Goal: Information Seeking & Learning: Learn about a topic

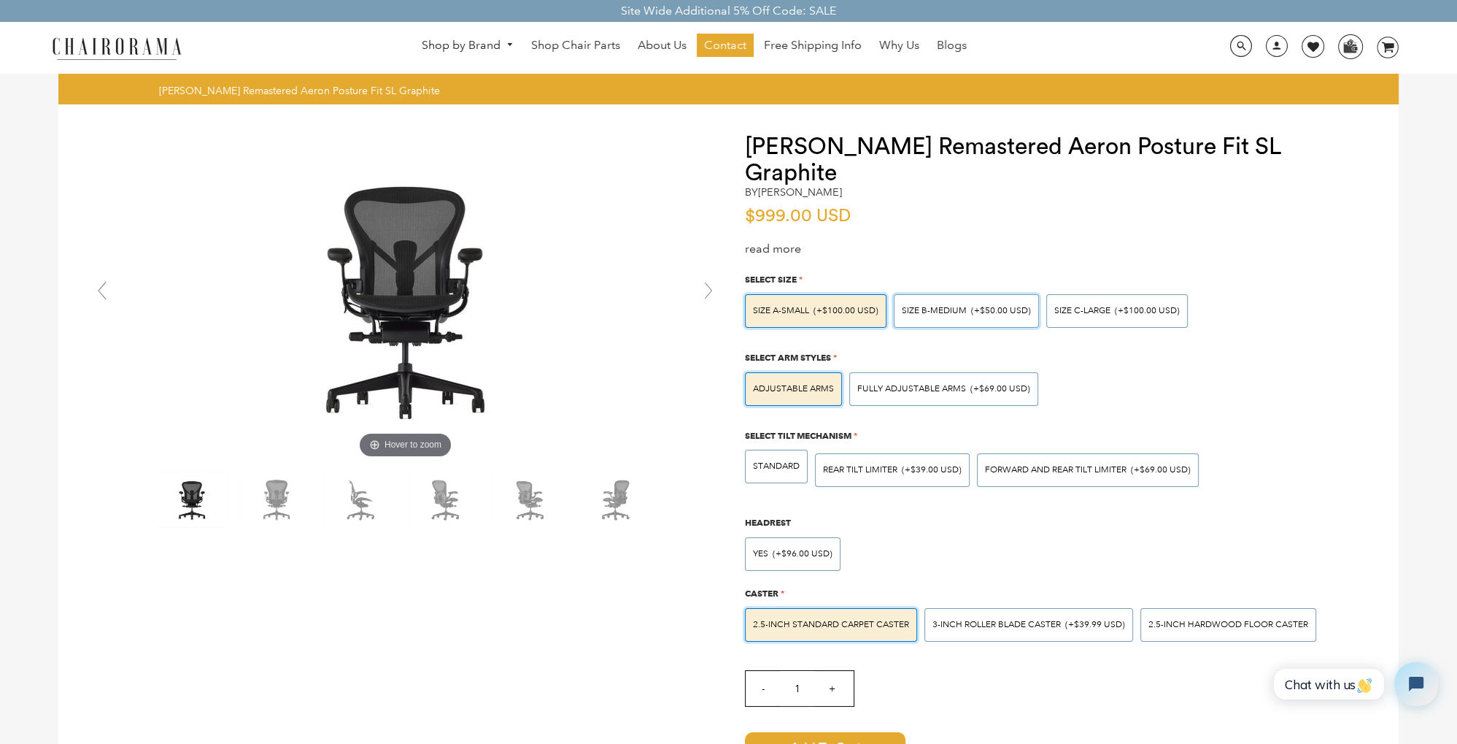
click at [970, 298] on div "SIZE B-MEDIUM (+$50.00 USD)" at bounding box center [966, 311] width 145 height 34
click at [0, 0] on input "SIZE B-MEDIUM (+$50.00 USD)" at bounding box center [0, 0] width 0 height 0
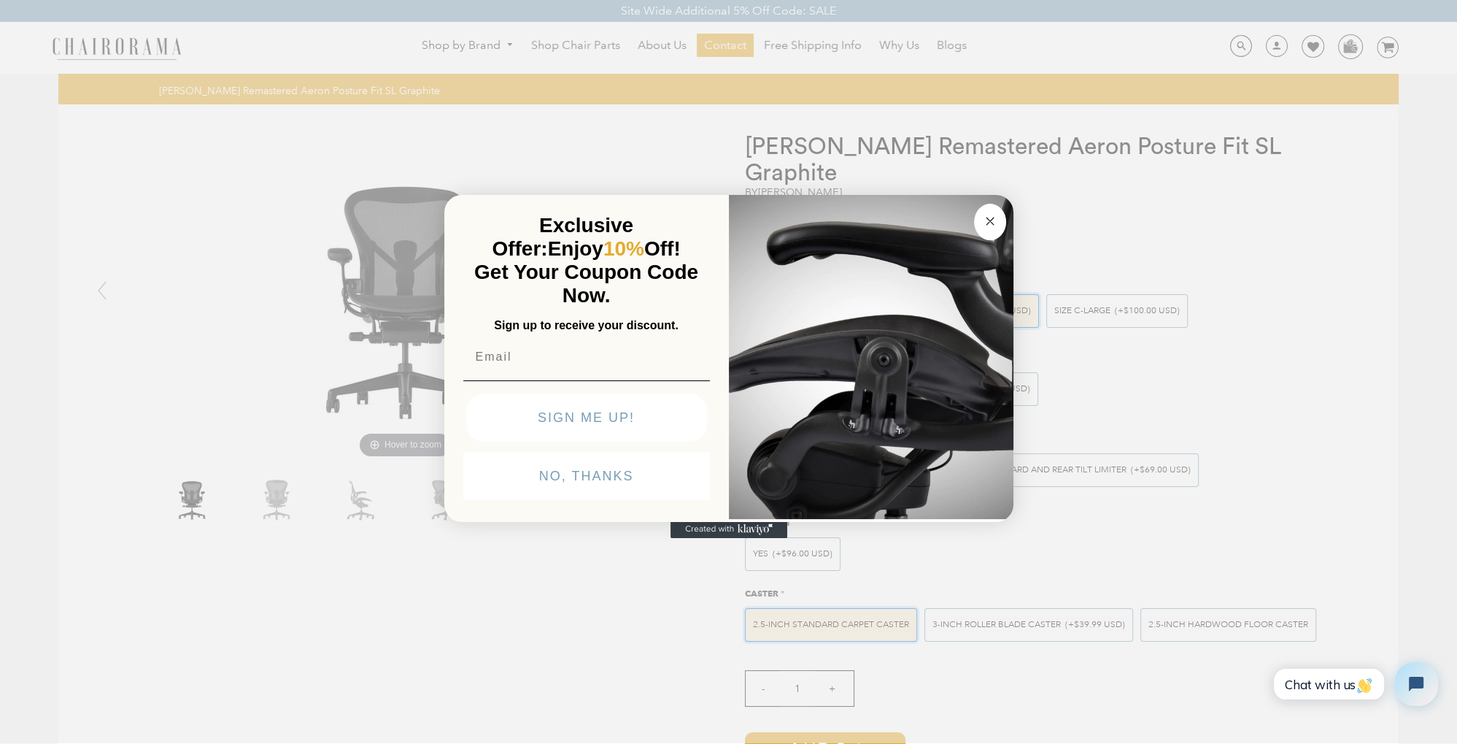
click at [995, 218] on circle "Close dialog" at bounding box center [990, 220] width 17 height 17
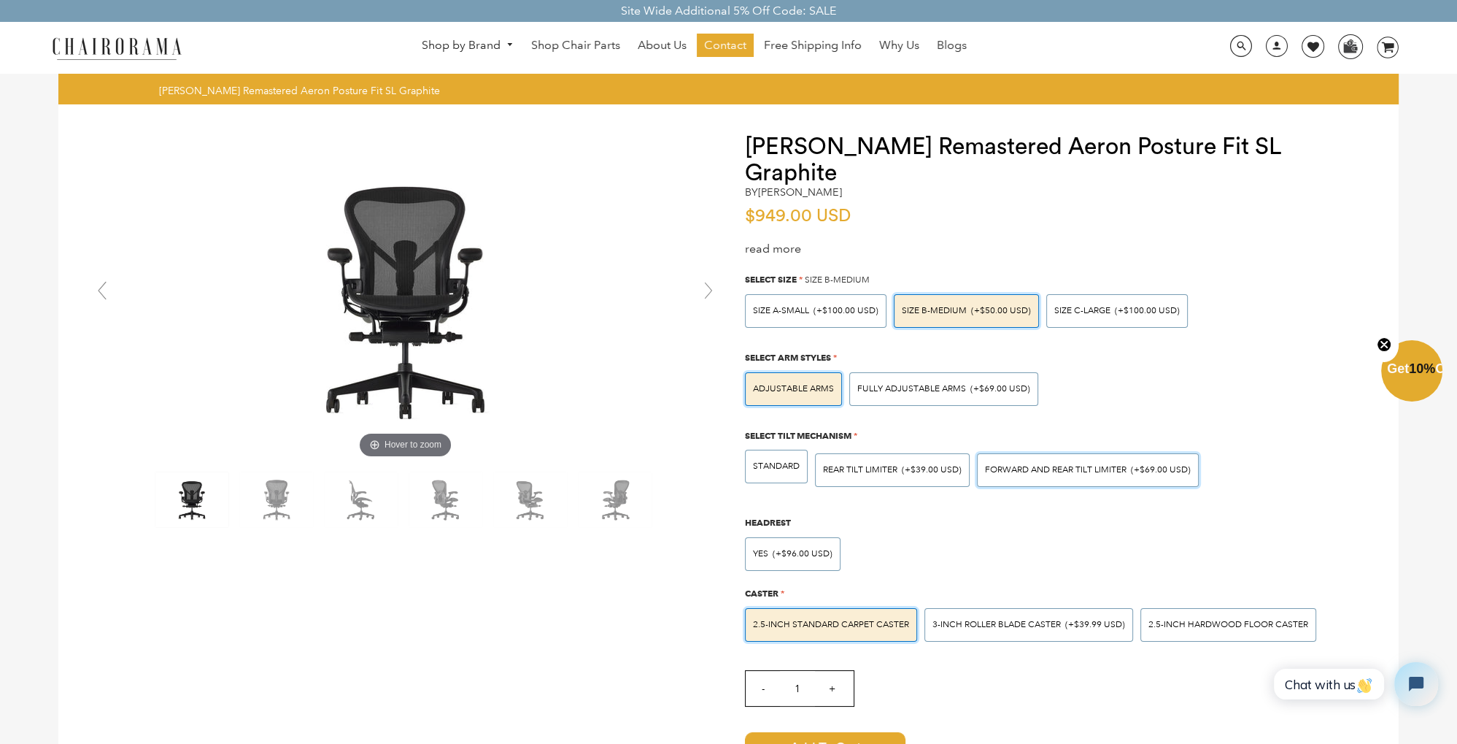
click at [1041, 453] on div "FORWARD AND REAR TILT LIMITER (+$69.00 USD)" at bounding box center [1088, 470] width 222 height 34
click at [0, 0] on input "FORWARD AND REAR TILT LIMITER (+$69.00 USD)" at bounding box center [0, 0] width 0 height 0
click at [935, 383] on span "Fully Adjustable Arms" at bounding box center [911, 388] width 109 height 11
click at [0, 0] on input "Fully Adjustable Arms (+$69.00 USD)" at bounding box center [0, 0] width 0 height 0
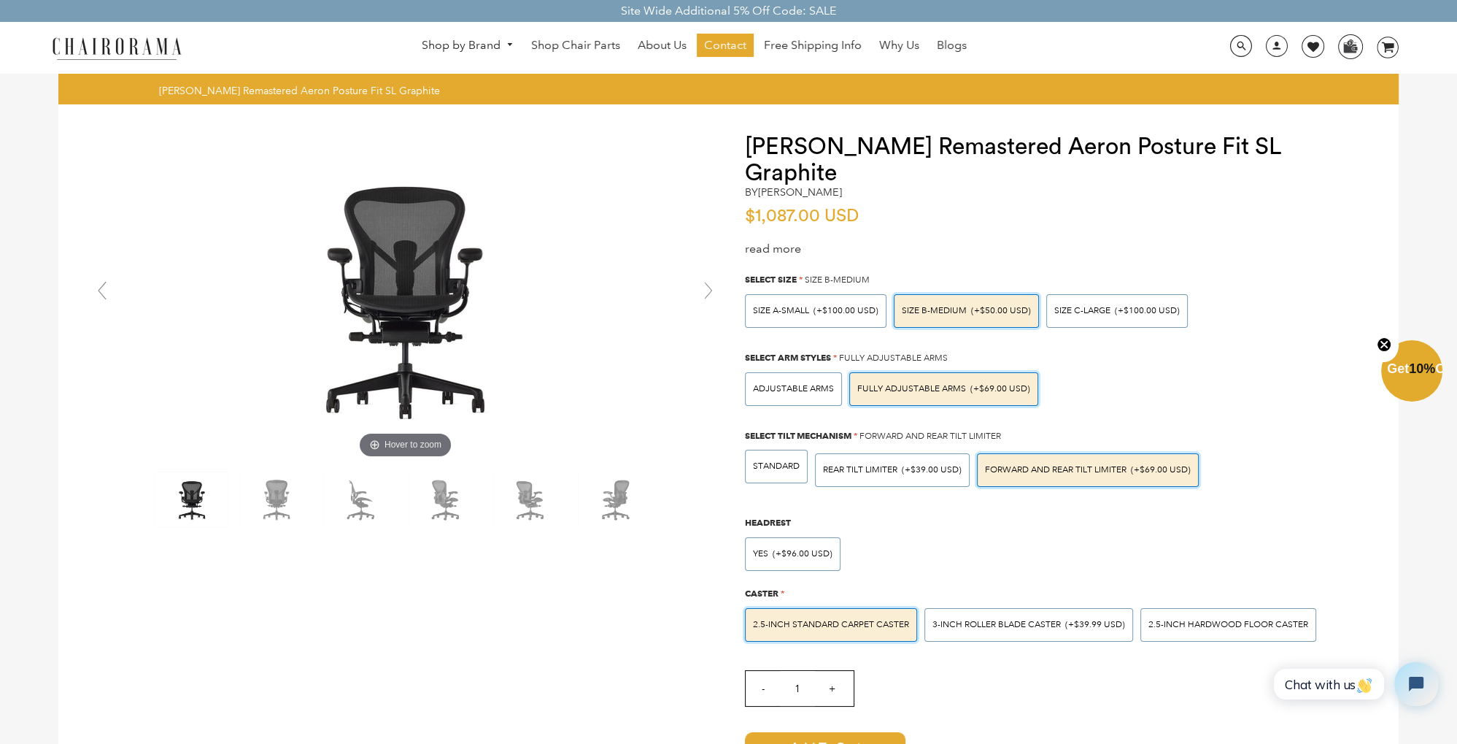
scroll to position [77, 0]
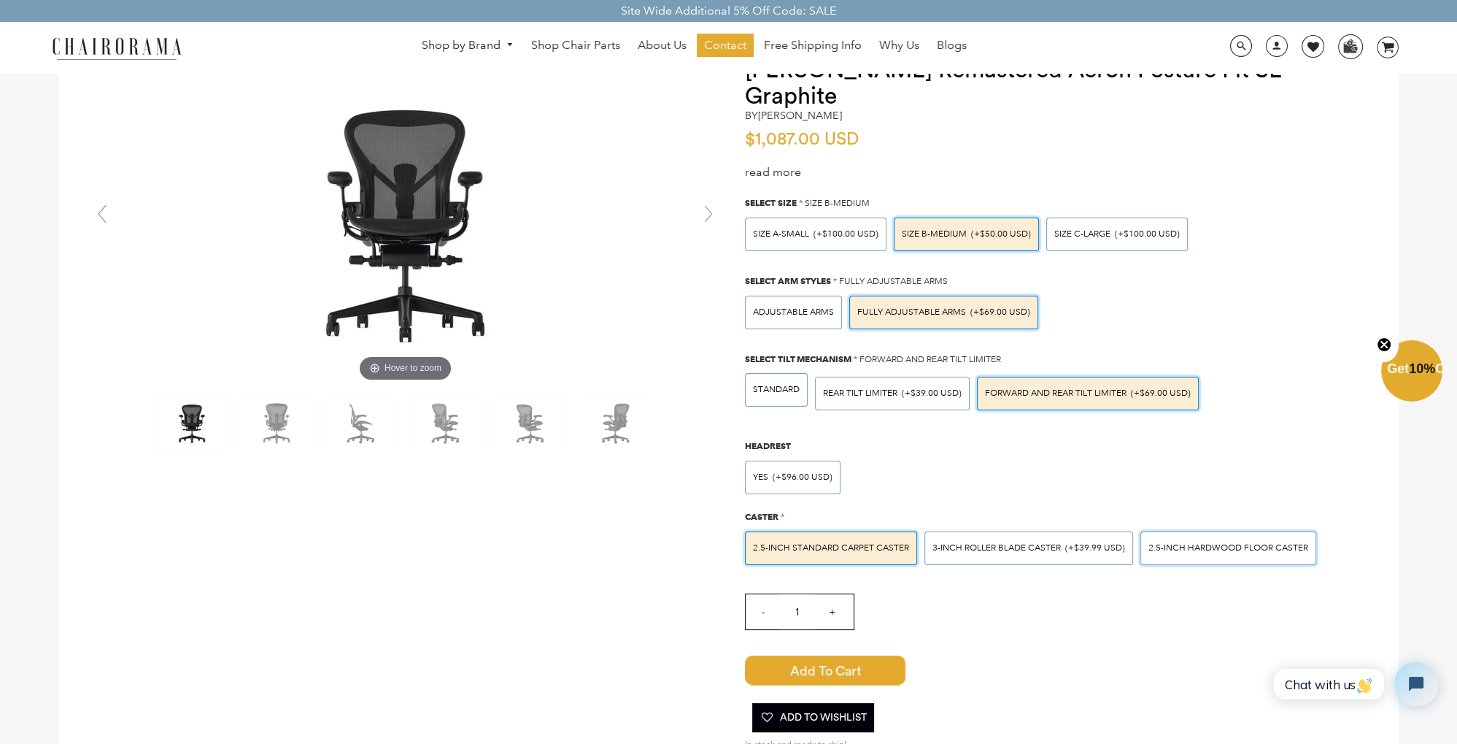
click at [1187, 531] on div "2.5-inch Hardwood Floor Caster" at bounding box center [1229, 548] width 176 height 34
click at [0, 0] on input "2.5-inch Hardwood Floor Caster" at bounding box center [0, 0] width 0 height 0
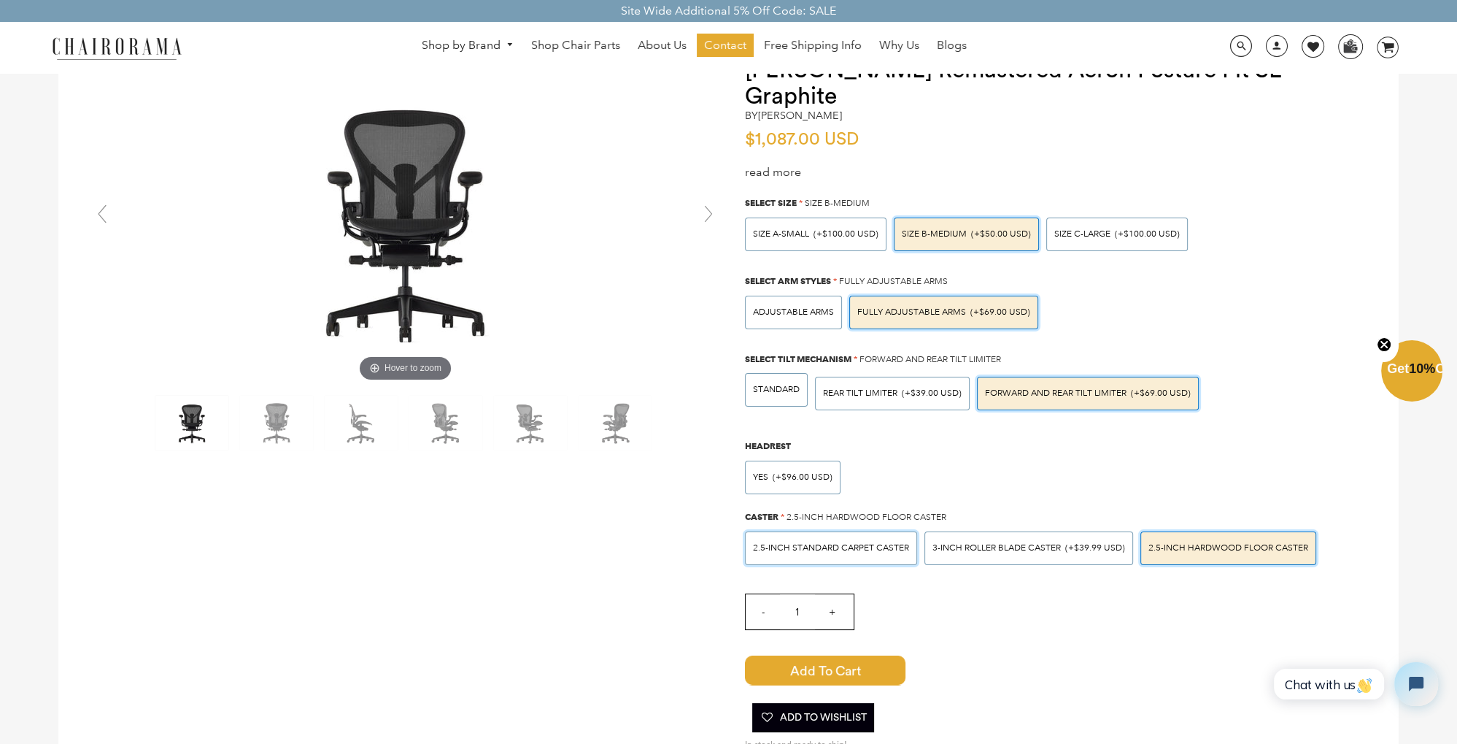
click at [874, 542] on span "2.5-inch Standard Carpet Caster" at bounding box center [831, 547] width 156 height 11
click at [0, 0] on input "2.5-inch Standard Carpet Caster" at bounding box center [0, 0] width 0 height 0
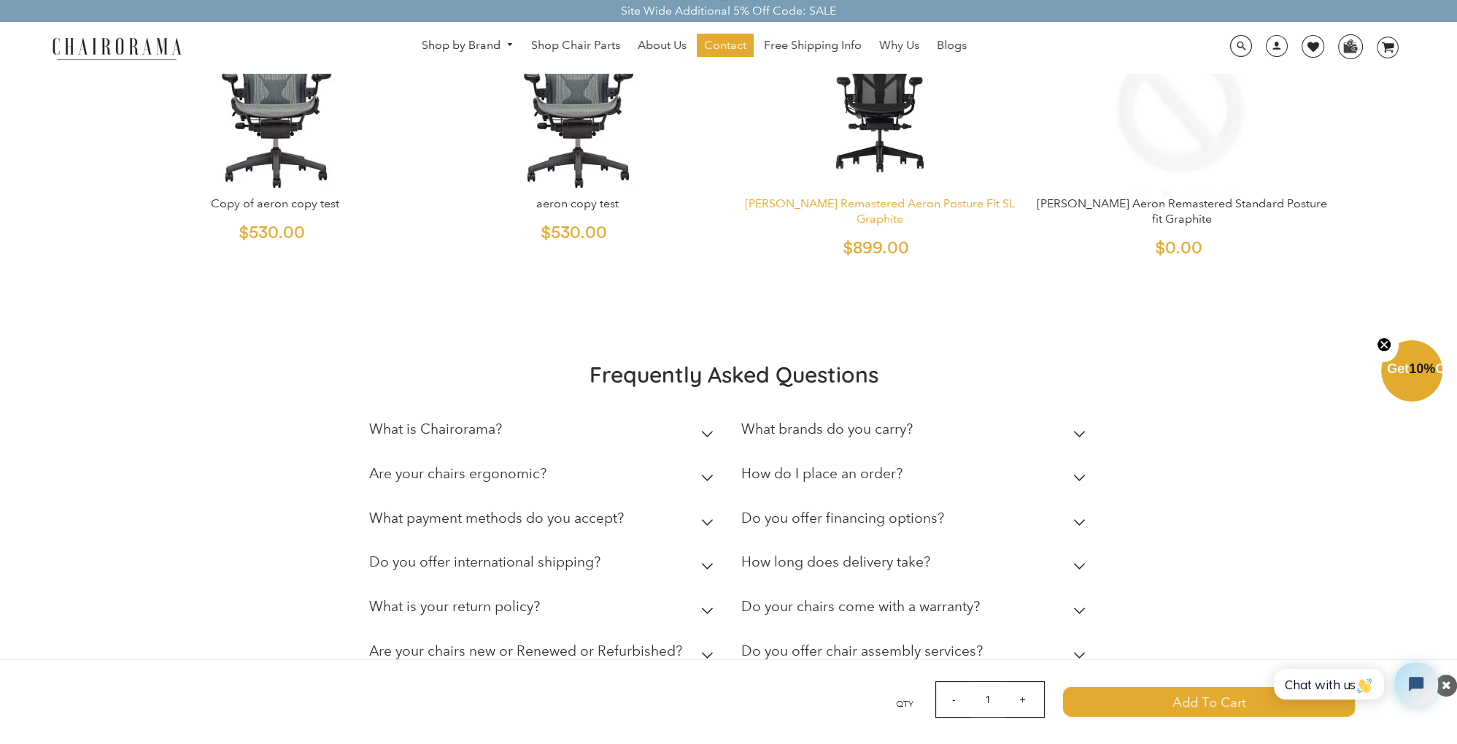
scroll to position [3930, 0]
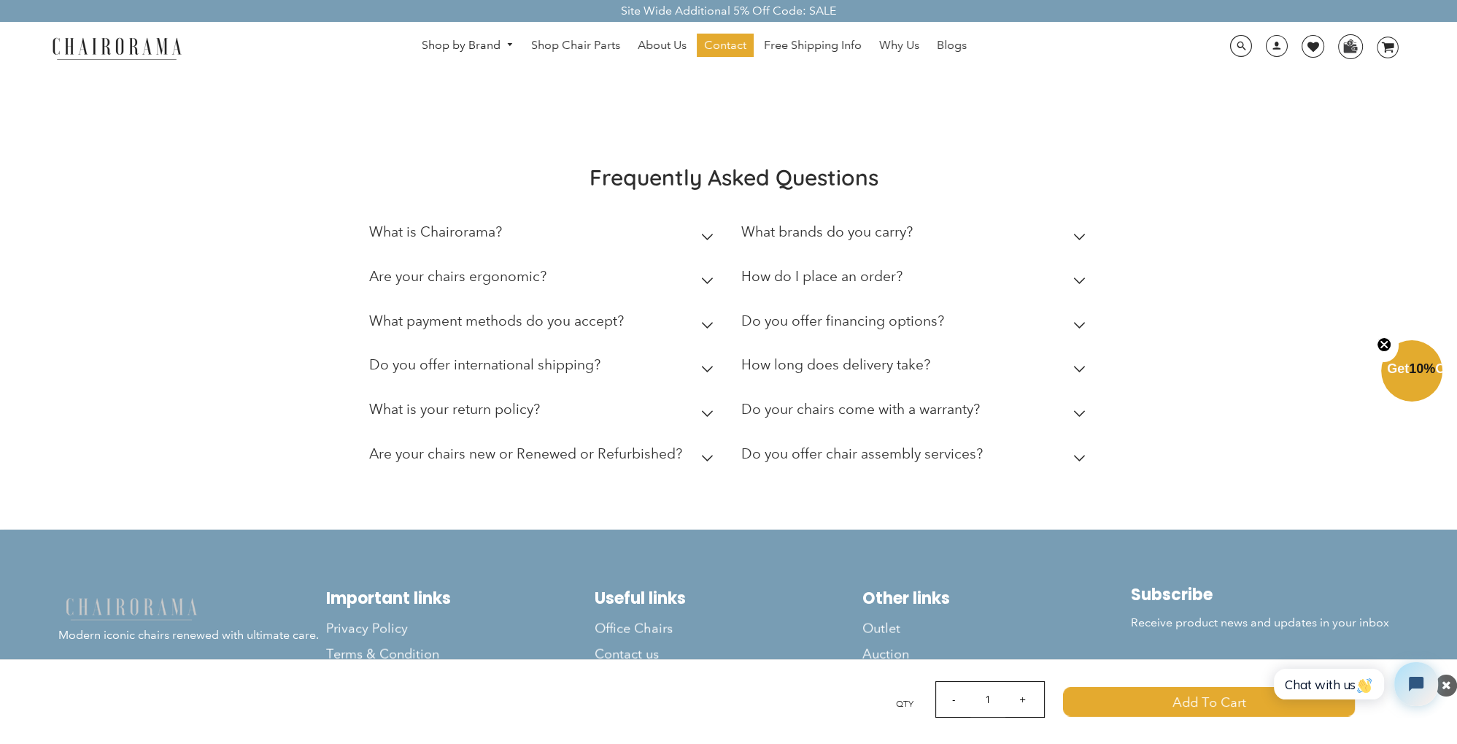
click at [514, 213] on summary "What is Chairorama?" at bounding box center [544, 235] width 350 height 45
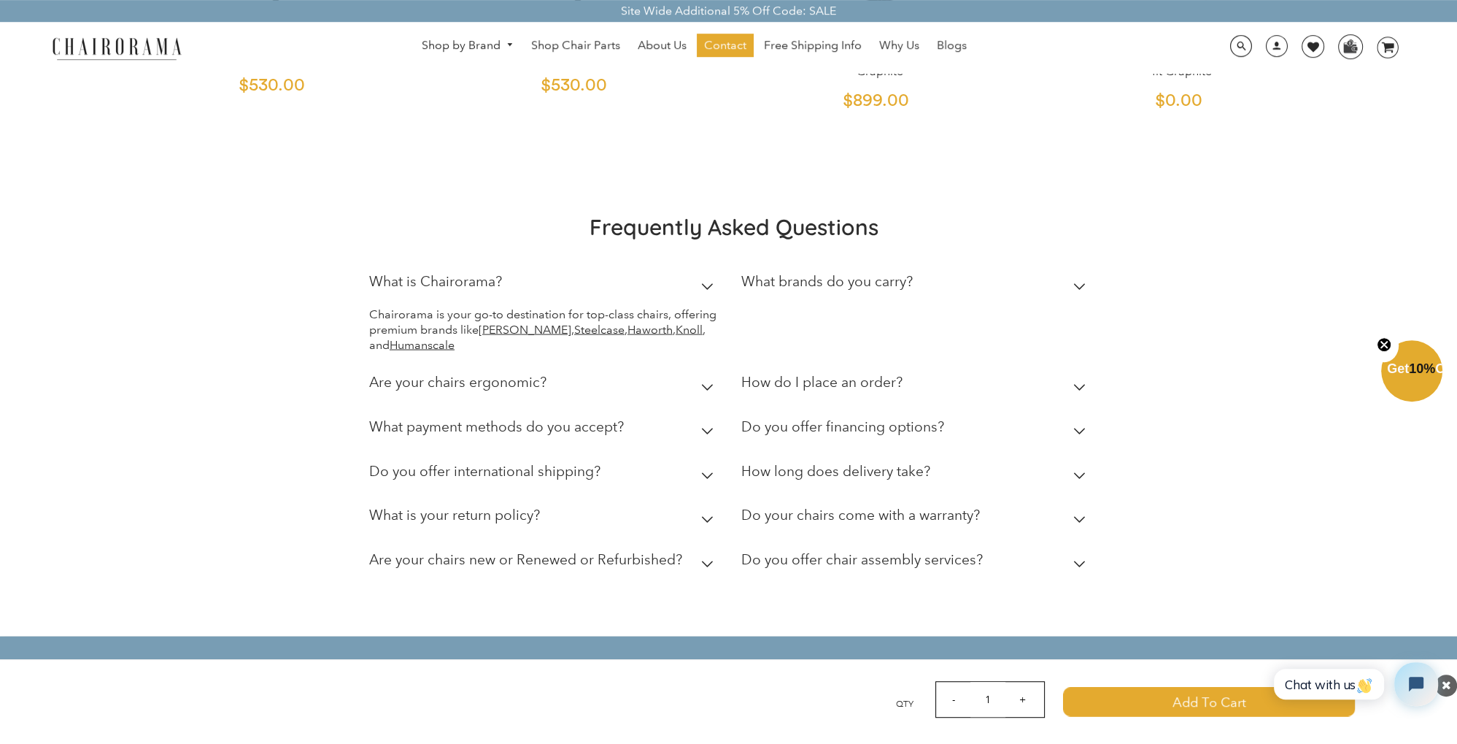
scroll to position [3853, 0]
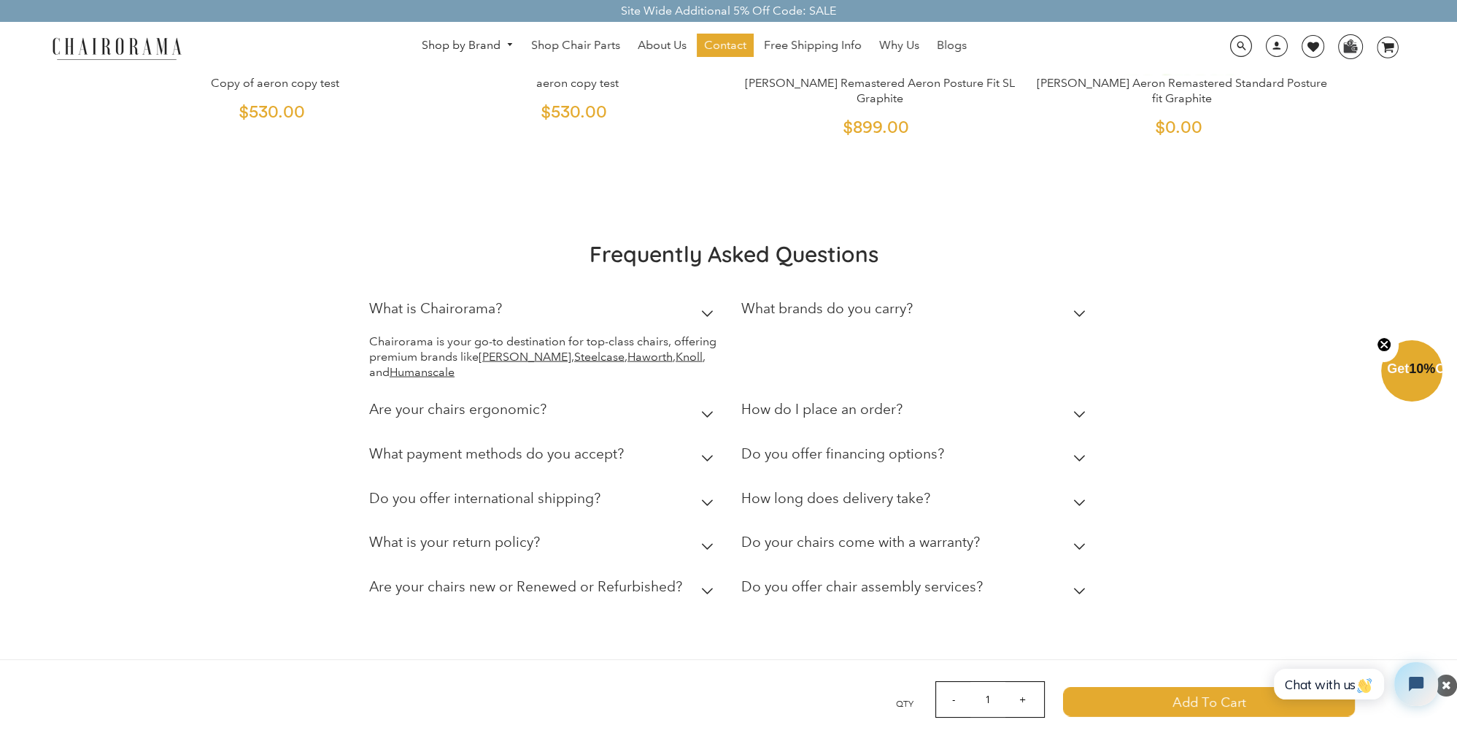
click at [550, 390] on summary "Are your chairs ergonomic?" at bounding box center [544, 412] width 350 height 45
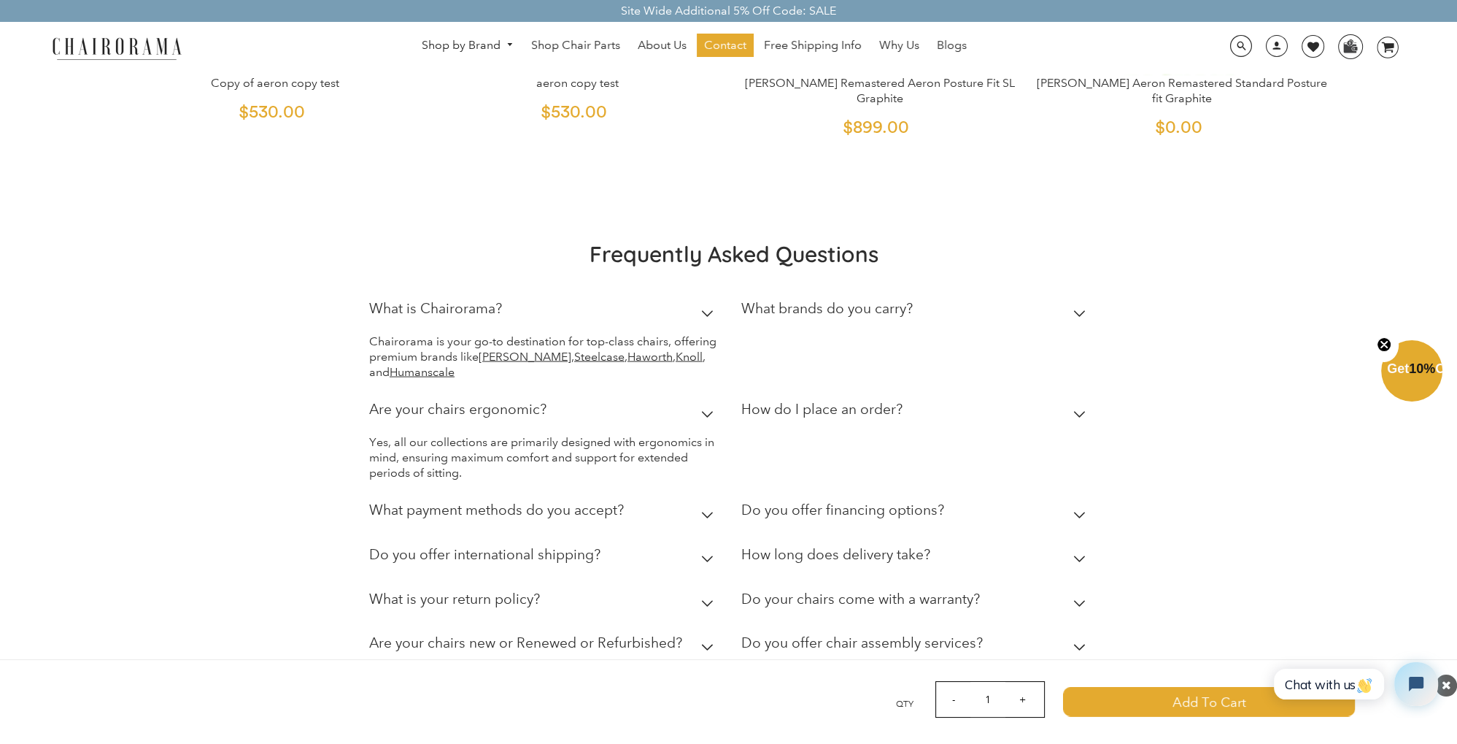
click at [550, 390] on summary "Are your chairs ergonomic?" at bounding box center [544, 412] width 350 height 45
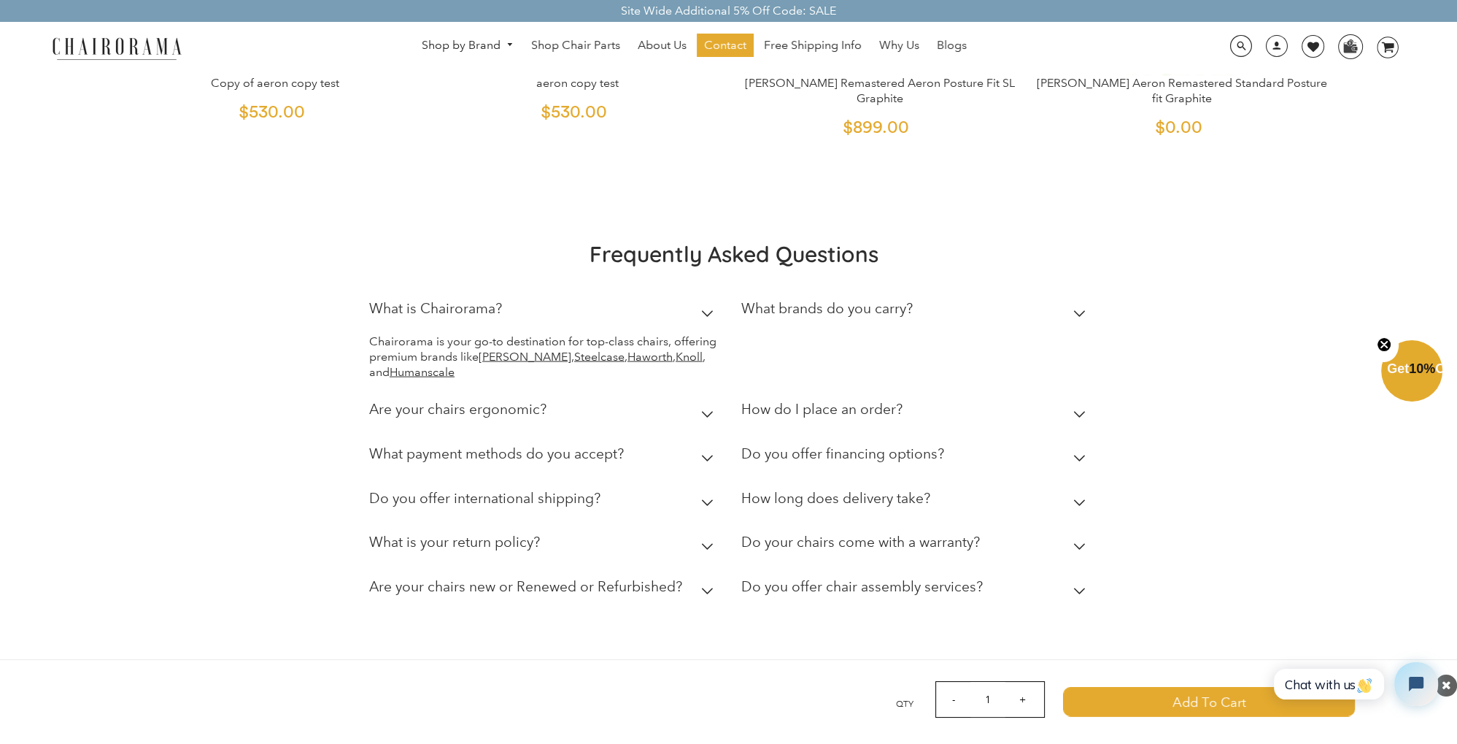
click at [520, 290] on summary "What is Chairorama?" at bounding box center [544, 312] width 350 height 45
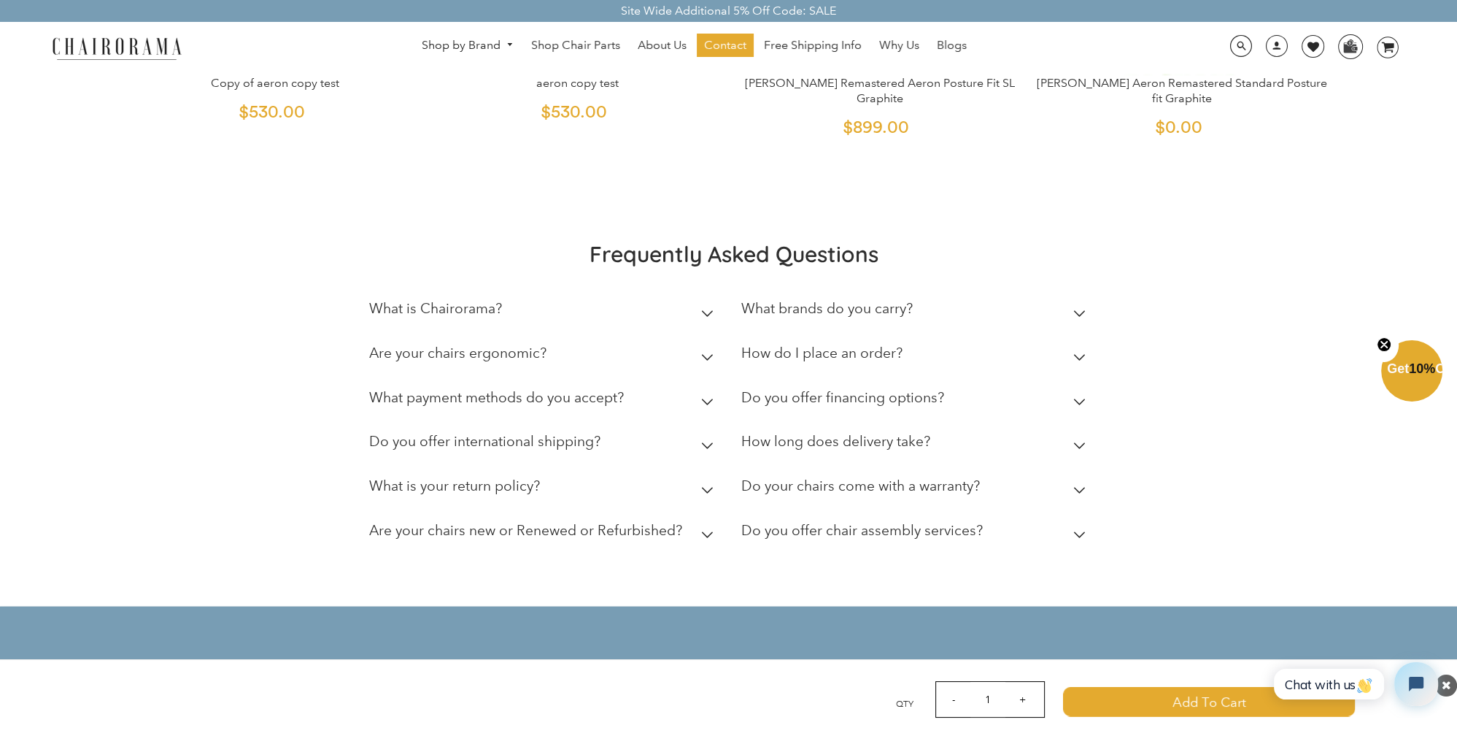
click at [804, 300] on h2 "What brands do you carry?" at bounding box center [826, 308] width 171 height 17
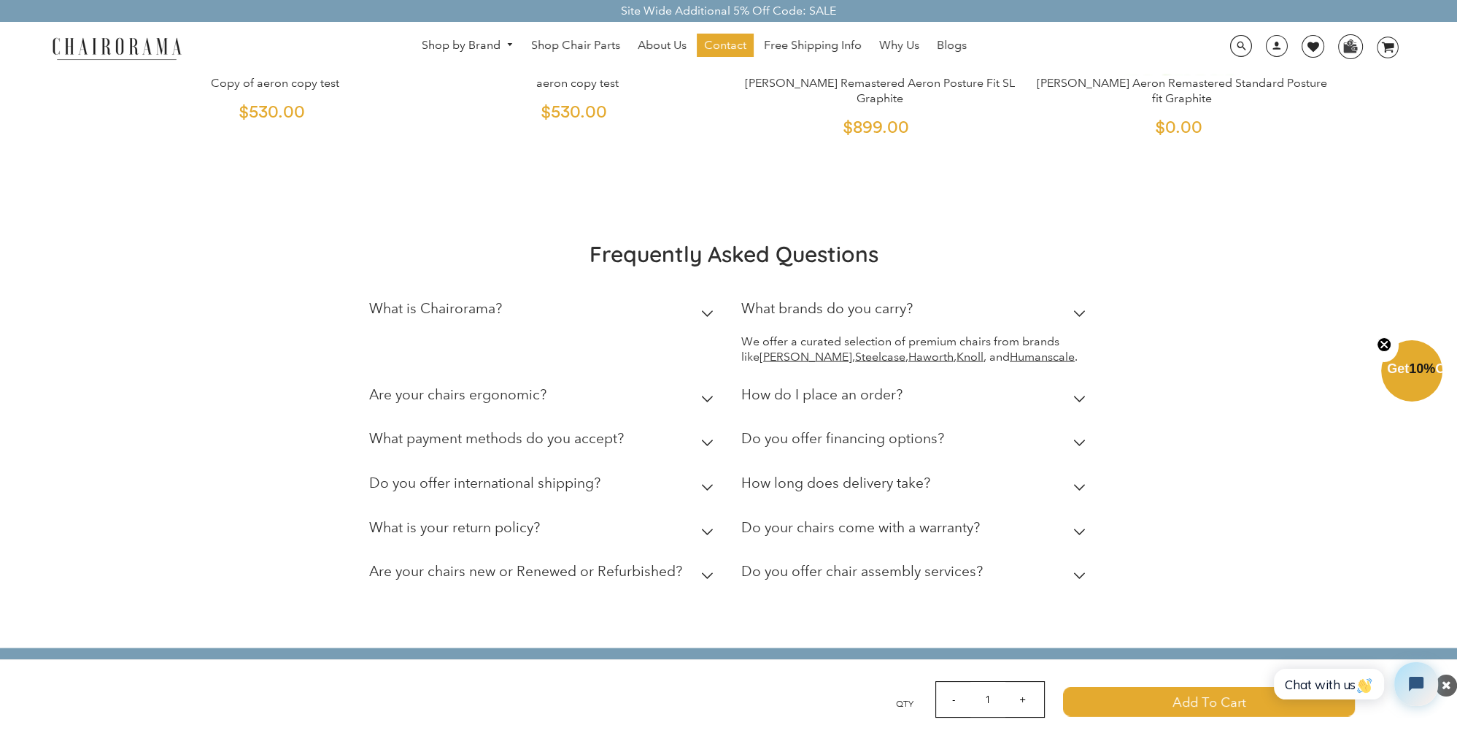
click at [805, 300] on h2 "What brands do you carry?" at bounding box center [826, 308] width 171 height 17
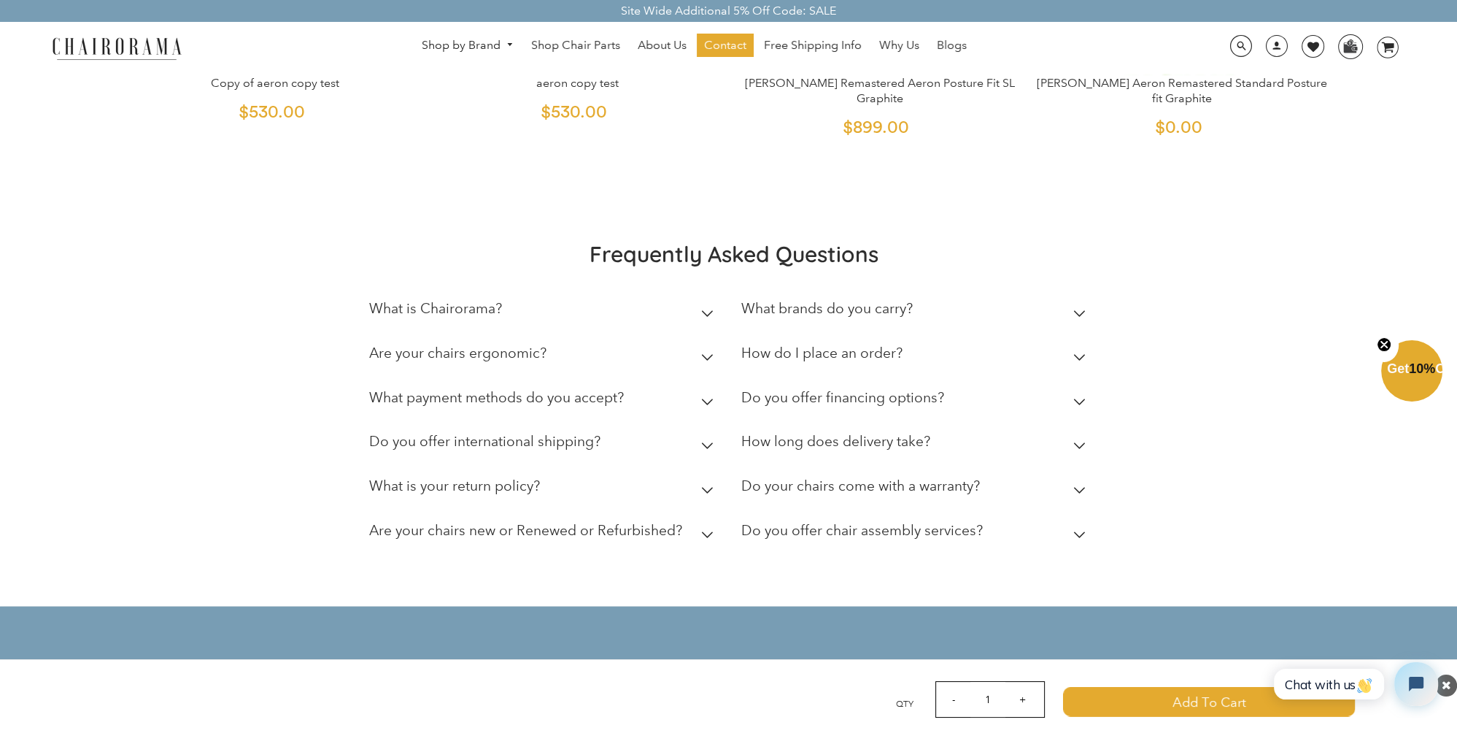
click at [811, 477] on h2 "Do your chairs come with a warranty?" at bounding box center [860, 485] width 239 height 17
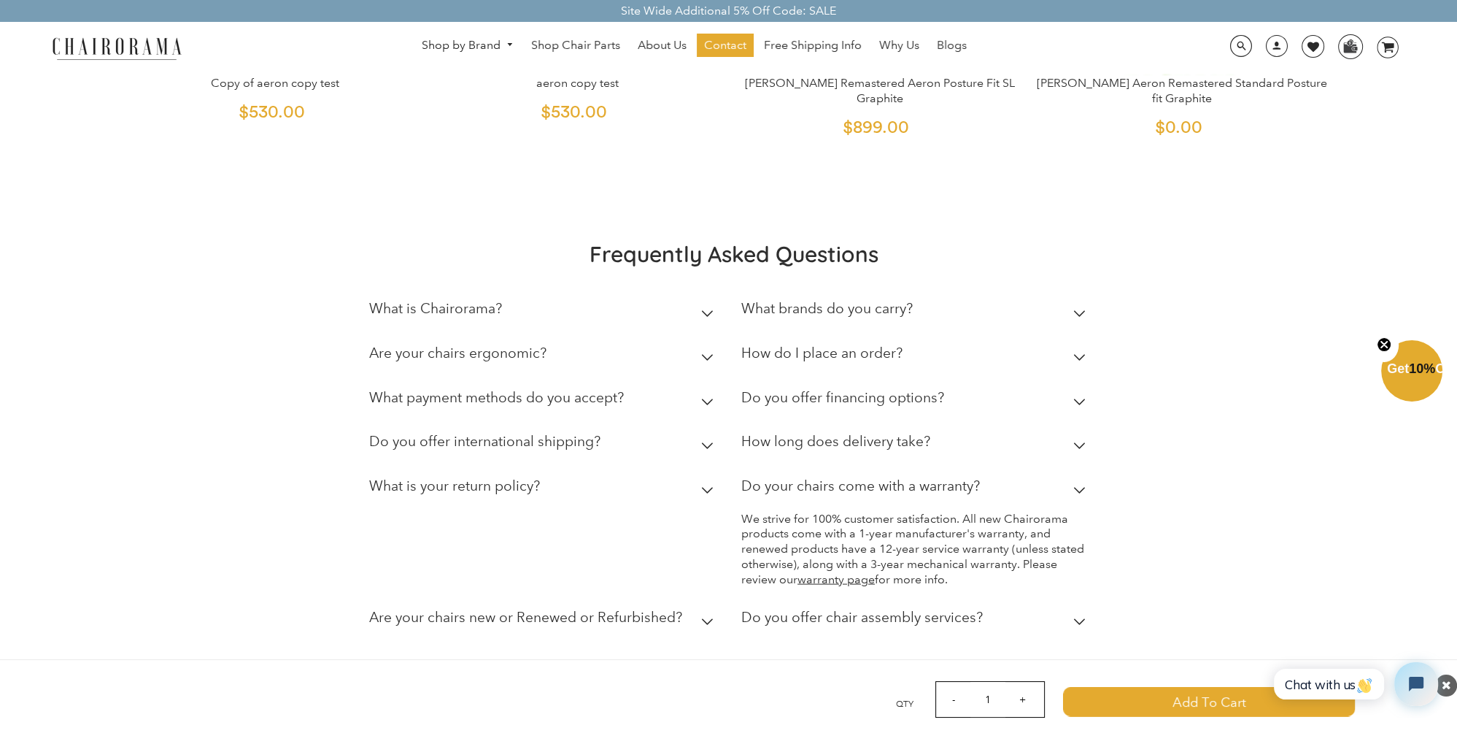
click at [818, 477] on h2 "Do your chairs come with a warranty?" at bounding box center [860, 485] width 239 height 17
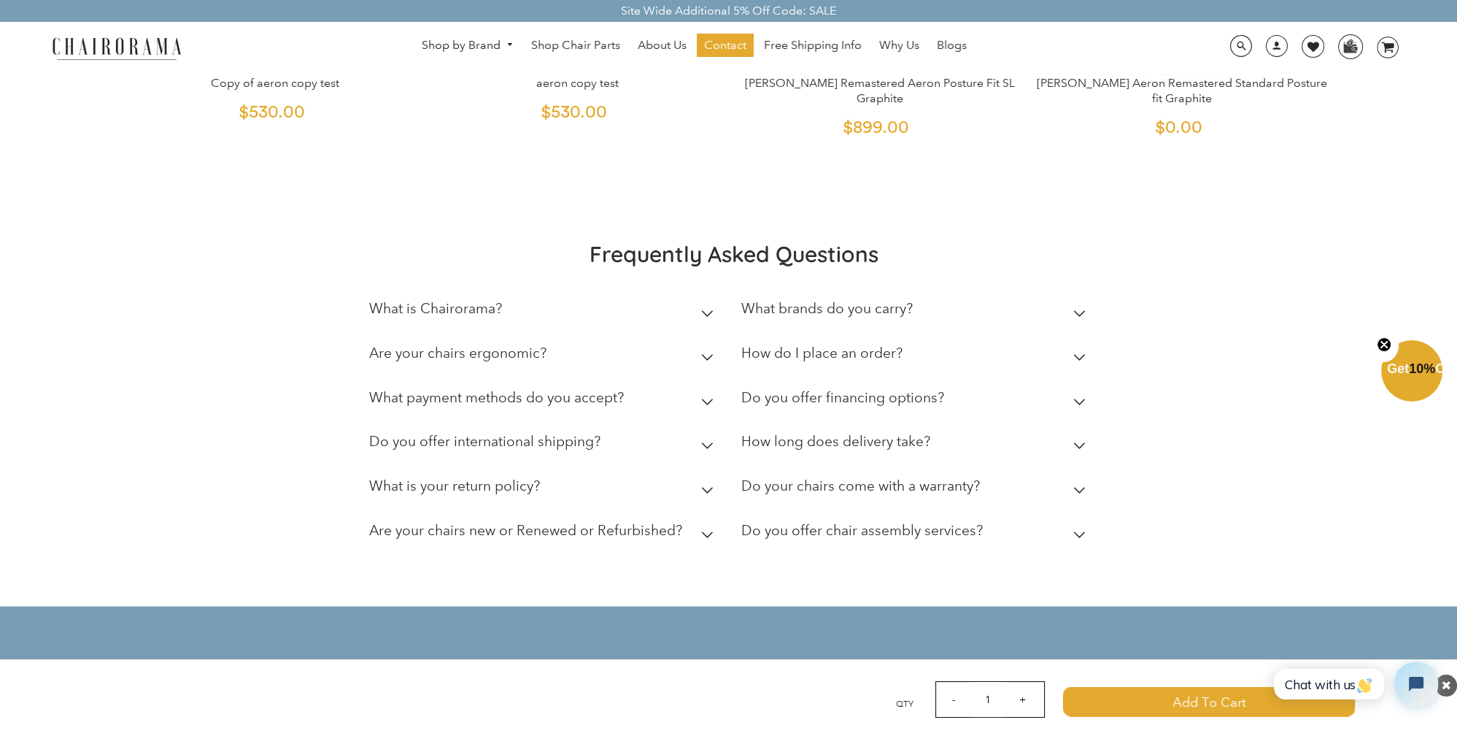
click at [579, 522] on h2 "Are your chairs new or Renewed or Refurbished?" at bounding box center [525, 530] width 313 height 17
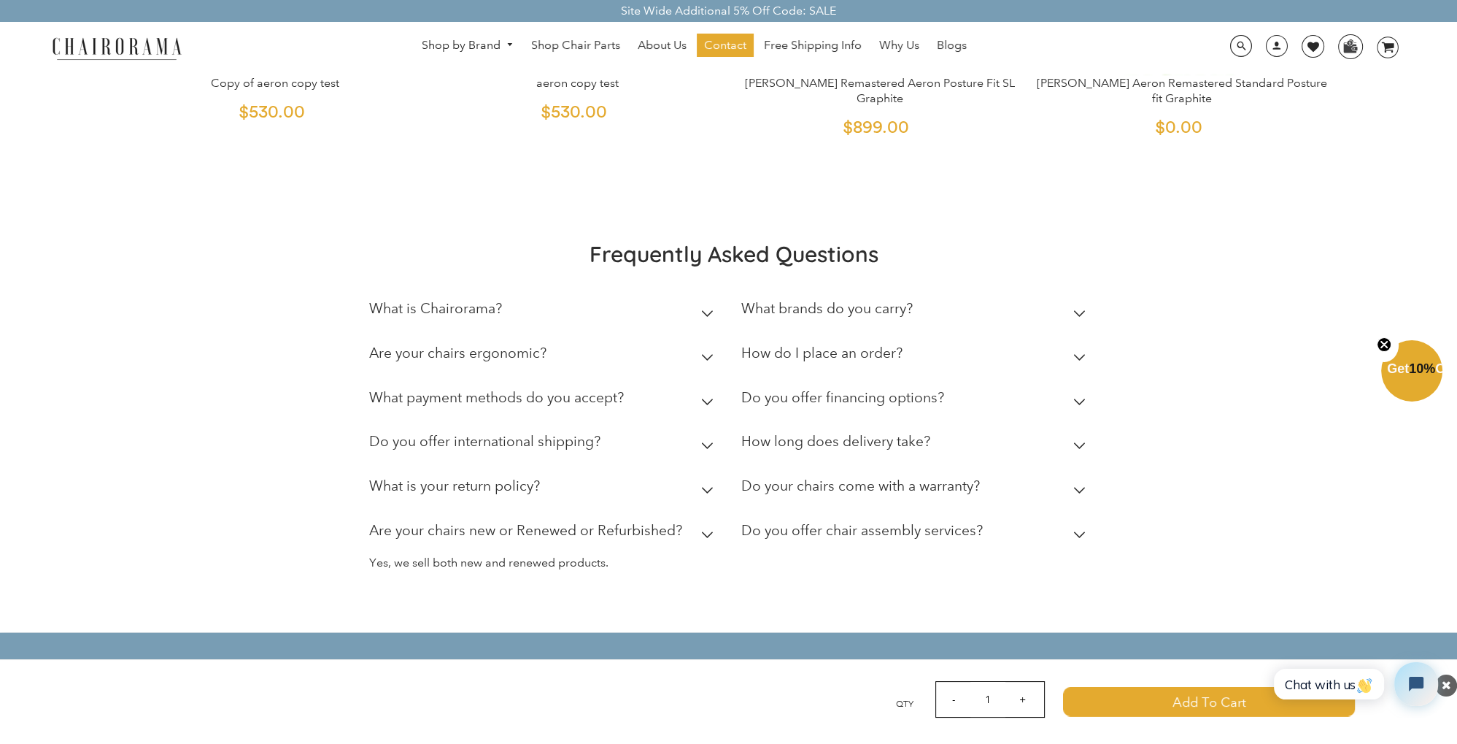
click at [572, 522] on h2 "Are your chairs new or Renewed or Refurbished?" at bounding box center [525, 530] width 313 height 17
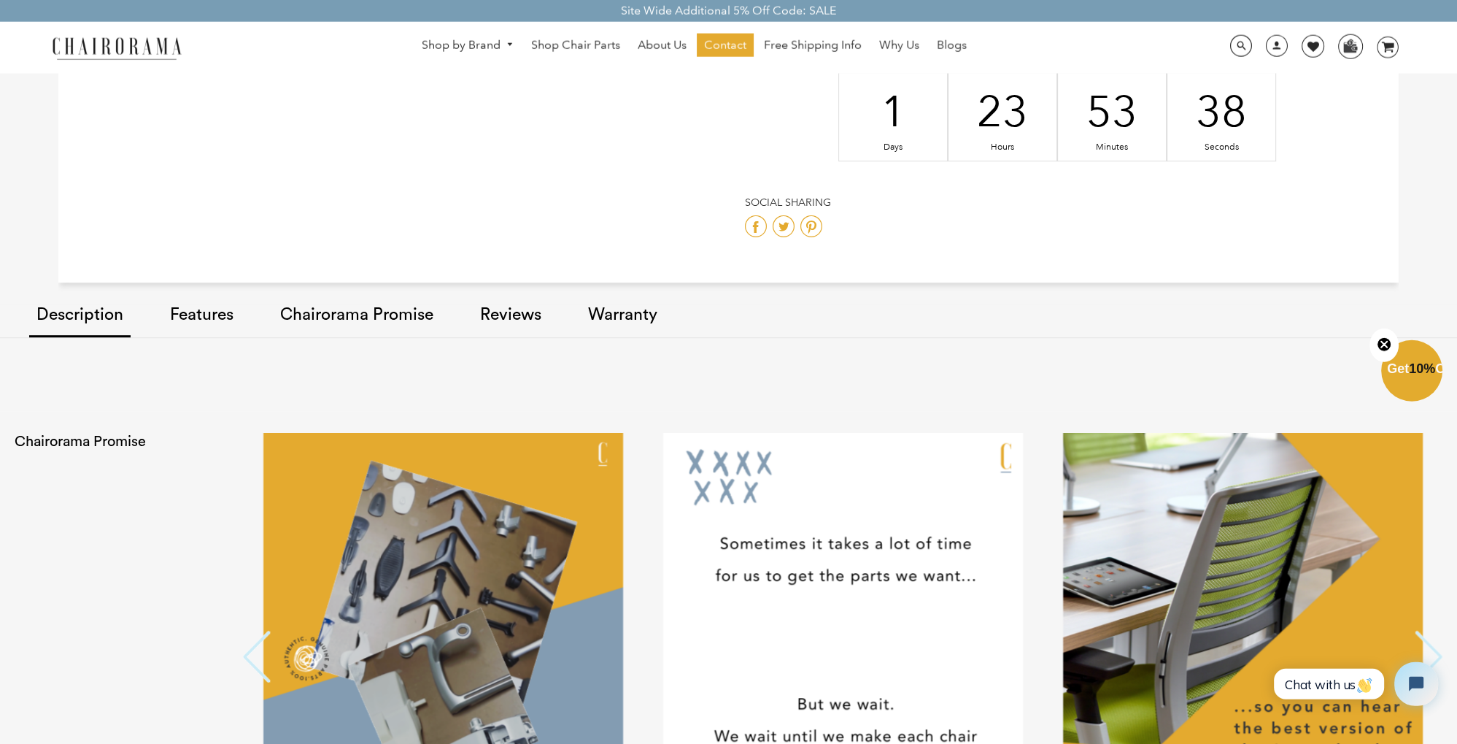
scroll to position [0, 0]
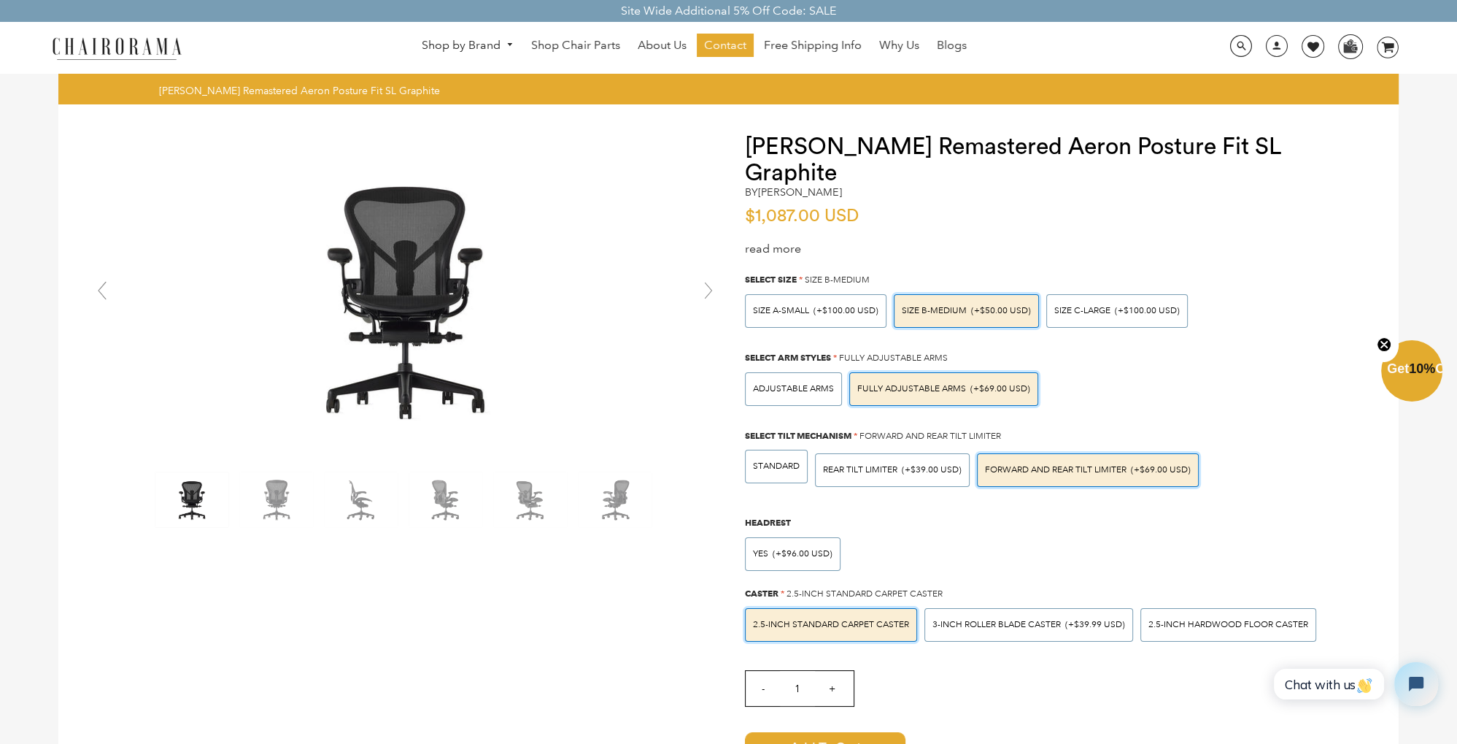
click at [1411, 372] on span "10%" at bounding box center [1422, 368] width 26 height 15
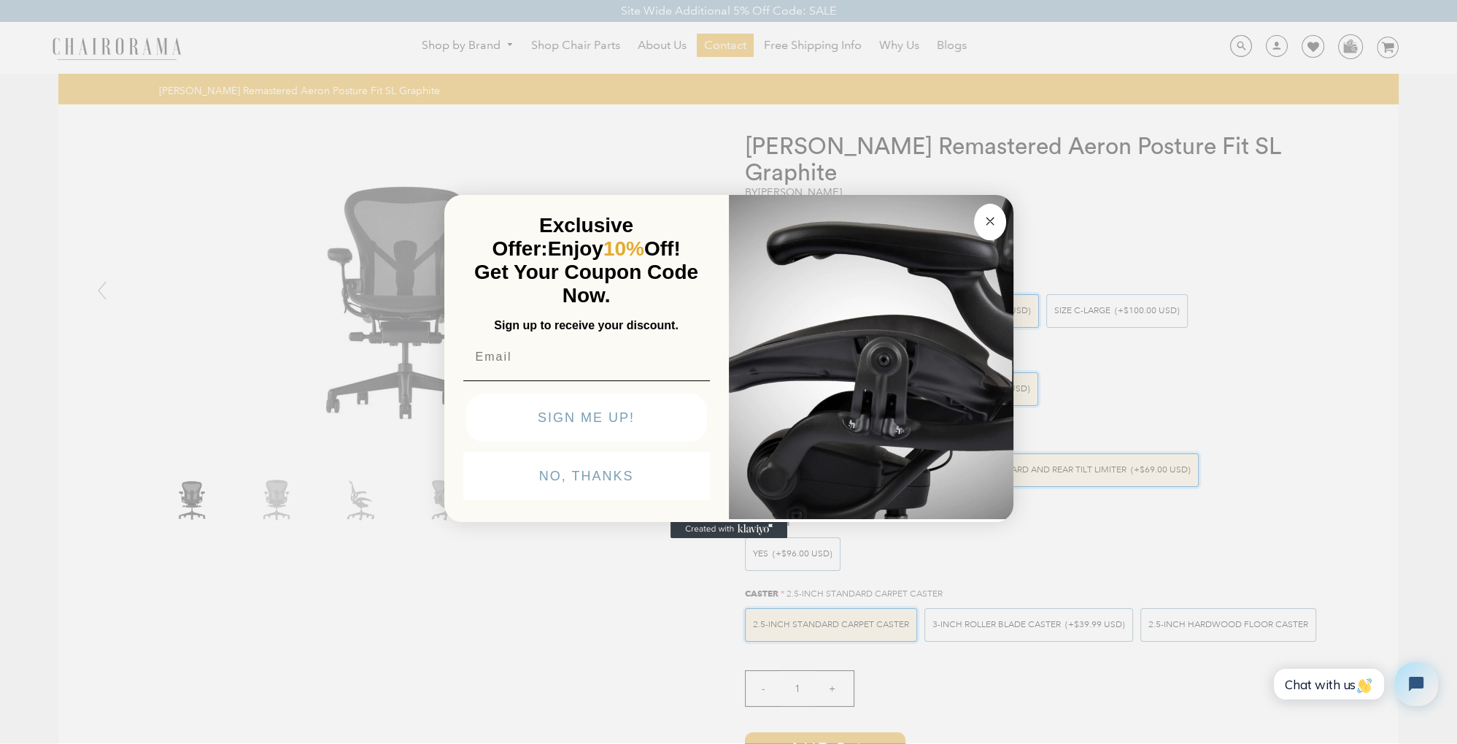
click at [995, 221] on circle "Close dialog" at bounding box center [990, 220] width 17 height 17
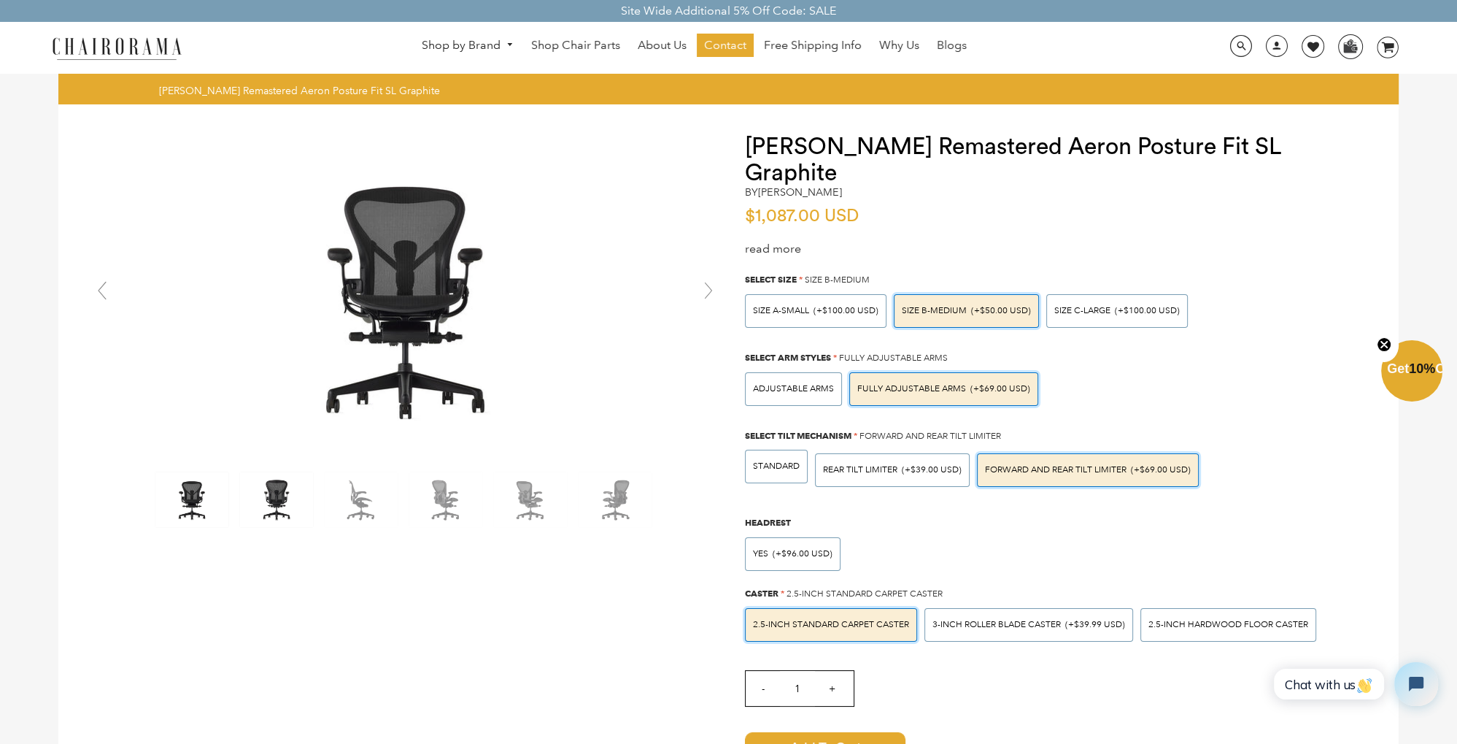
click at [282, 498] on img at bounding box center [276, 499] width 73 height 55
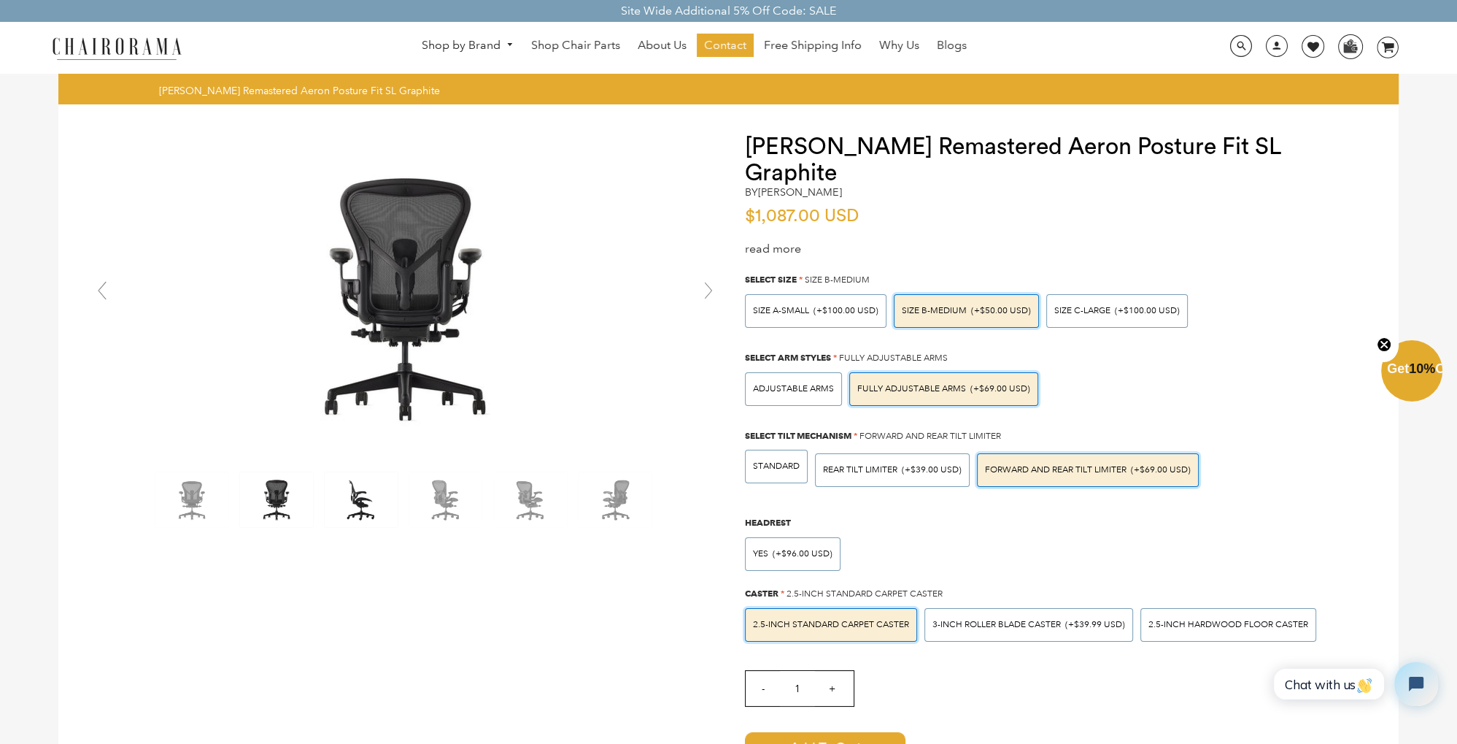
click at [342, 499] on img at bounding box center [361, 499] width 73 height 55
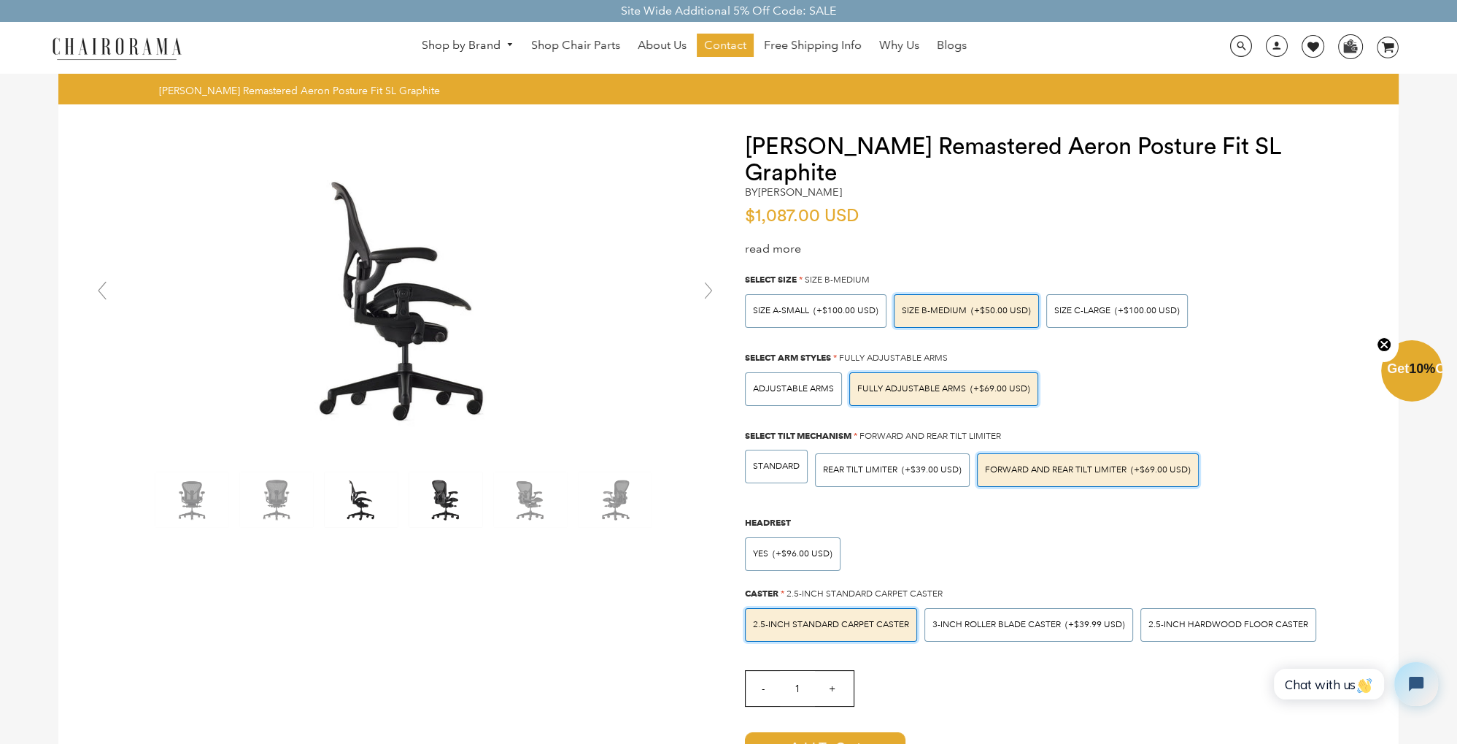
click at [411, 499] on img at bounding box center [445, 499] width 73 height 55
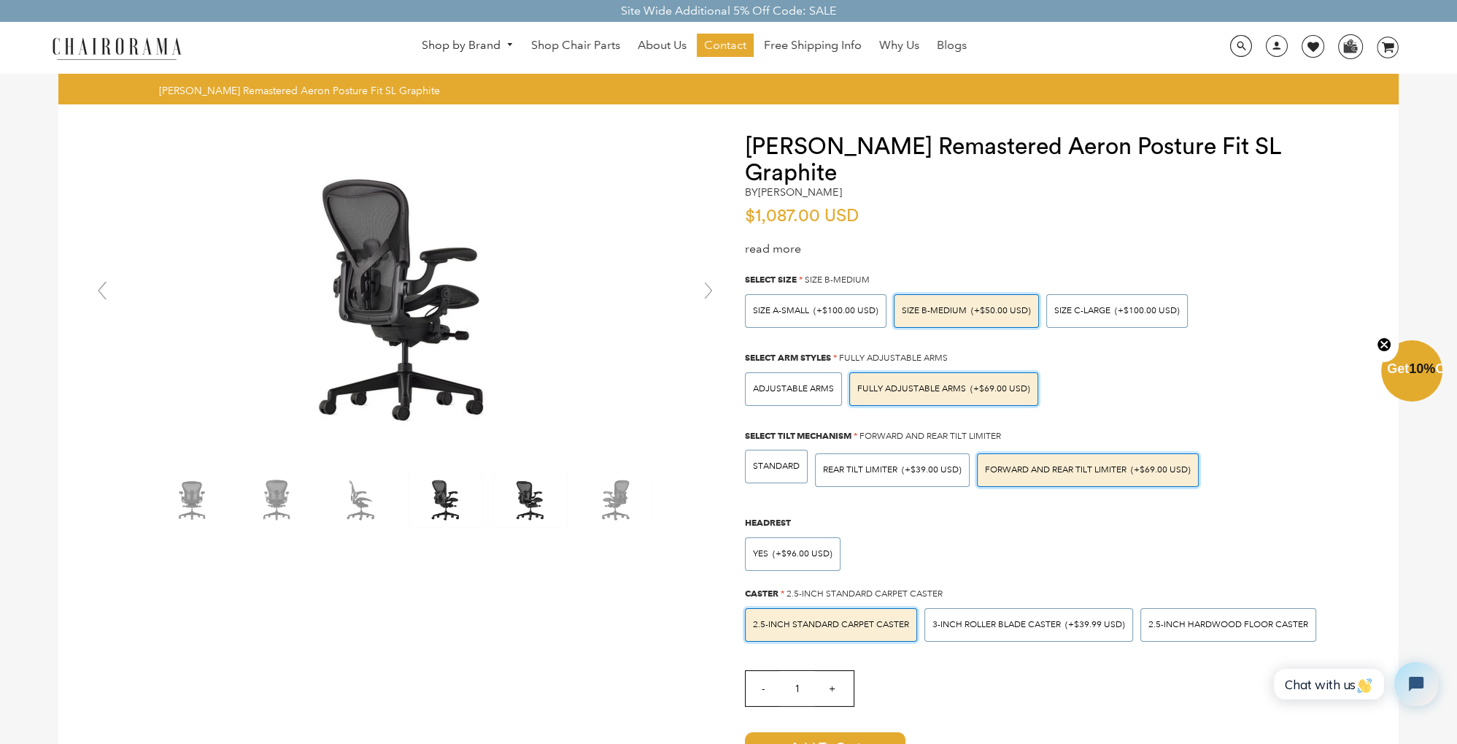
click at [501, 501] on img at bounding box center [530, 499] width 73 height 55
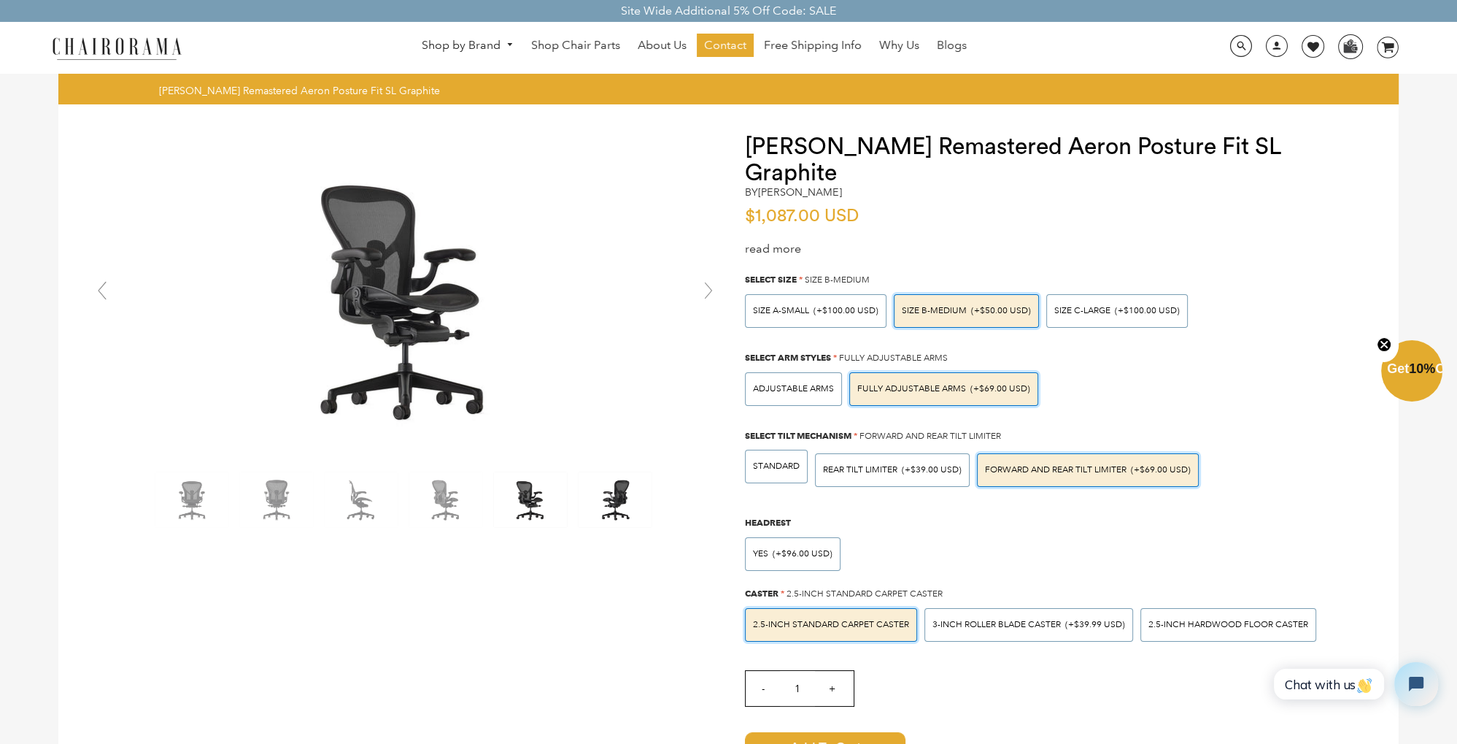
click at [609, 502] on img at bounding box center [615, 499] width 73 height 55
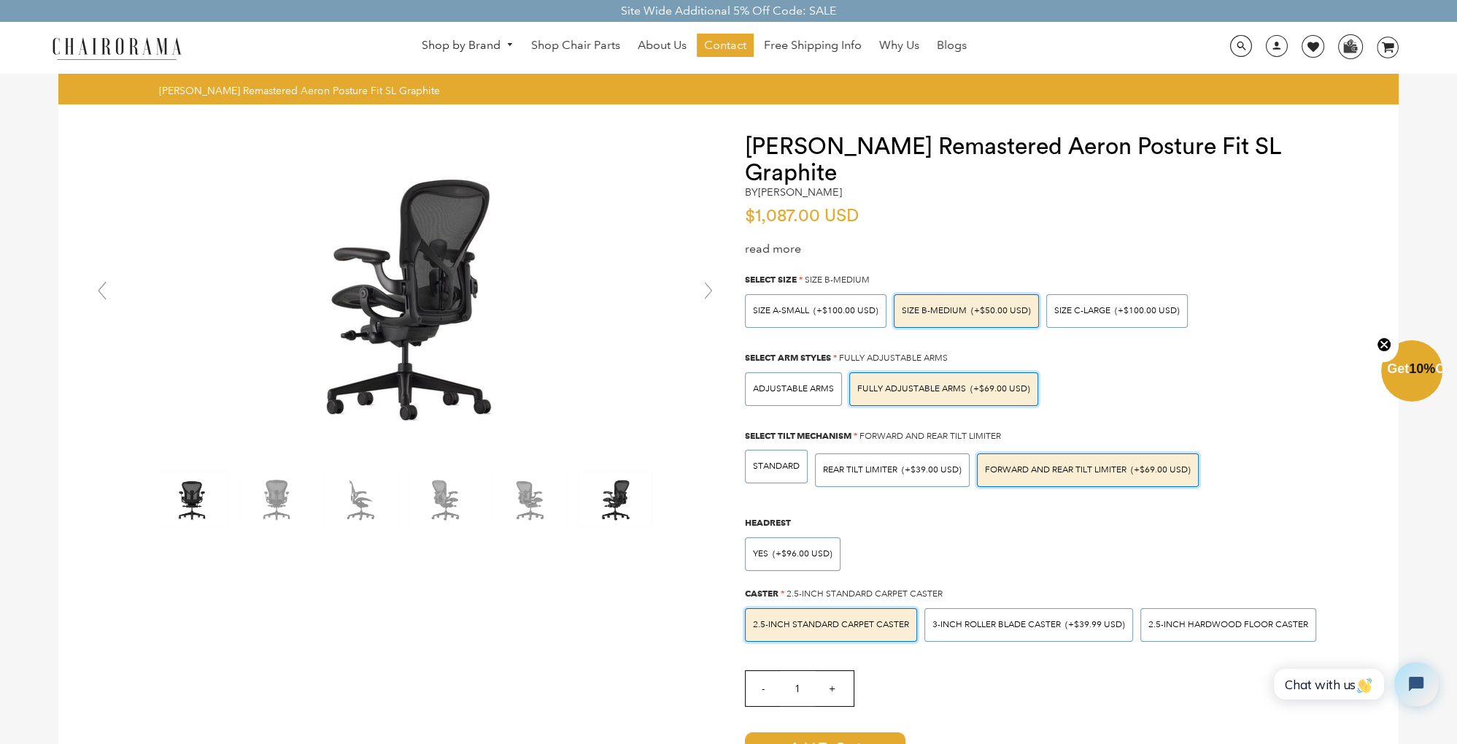
click at [203, 493] on img at bounding box center [191, 499] width 73 height 55
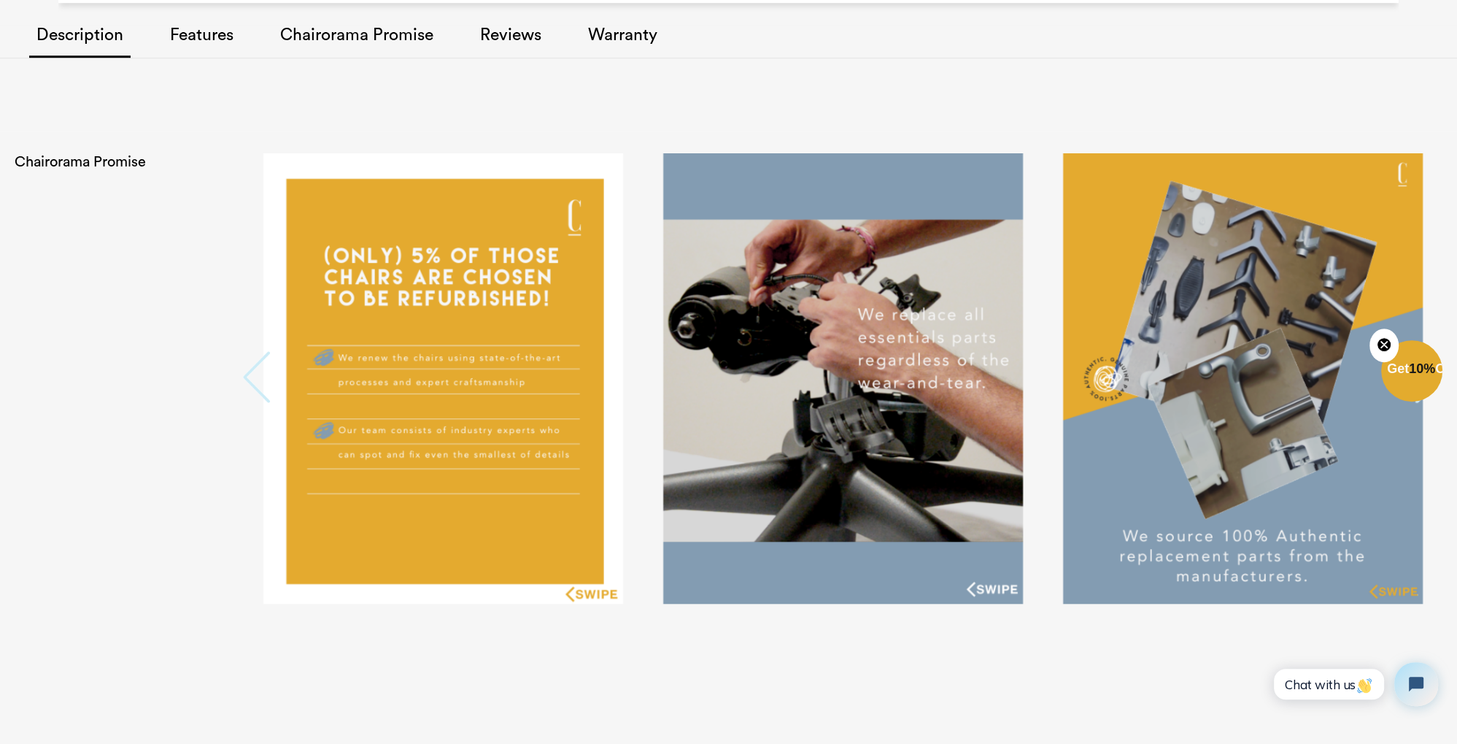
scroll to position [1310, 0]
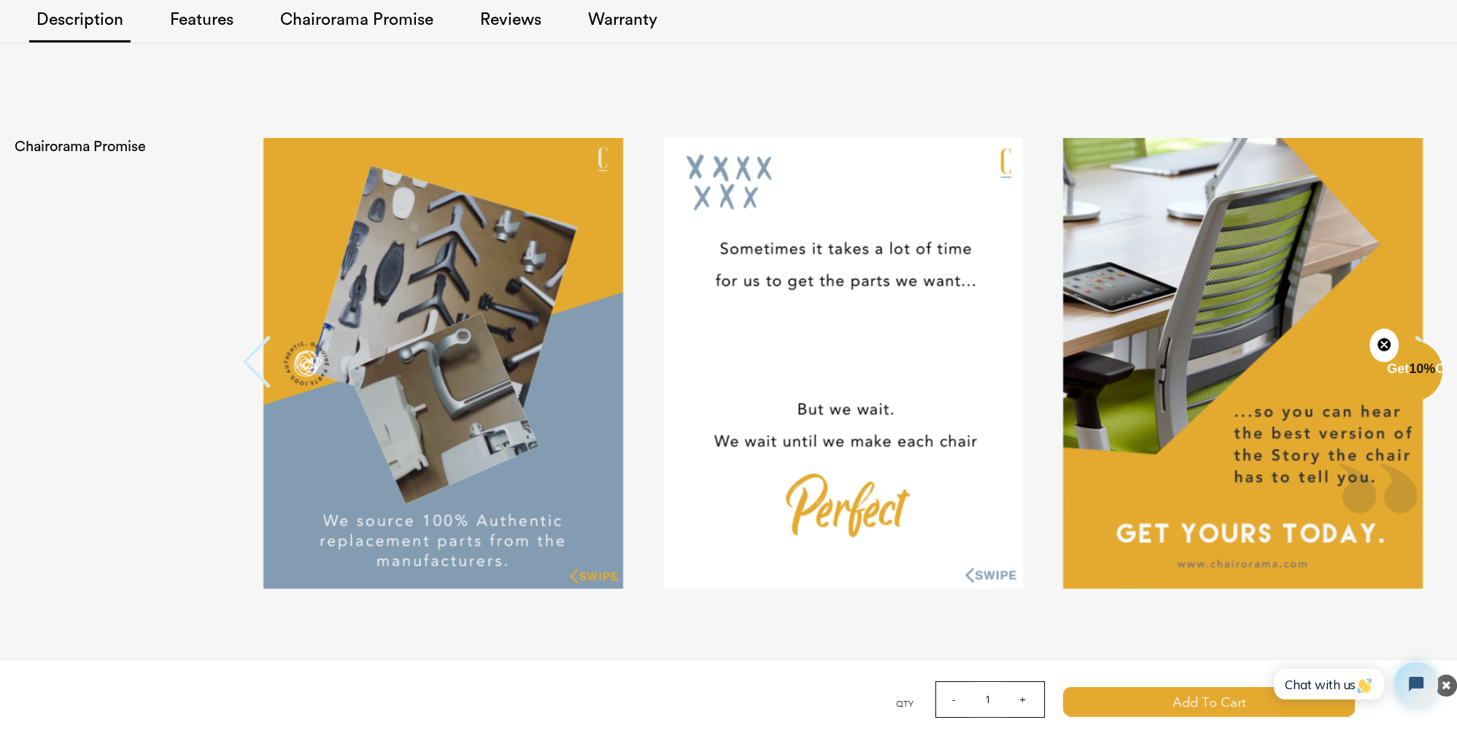
click at [256, 336] on button "Previous" at bounding box center [257, 363] width 29 height 55
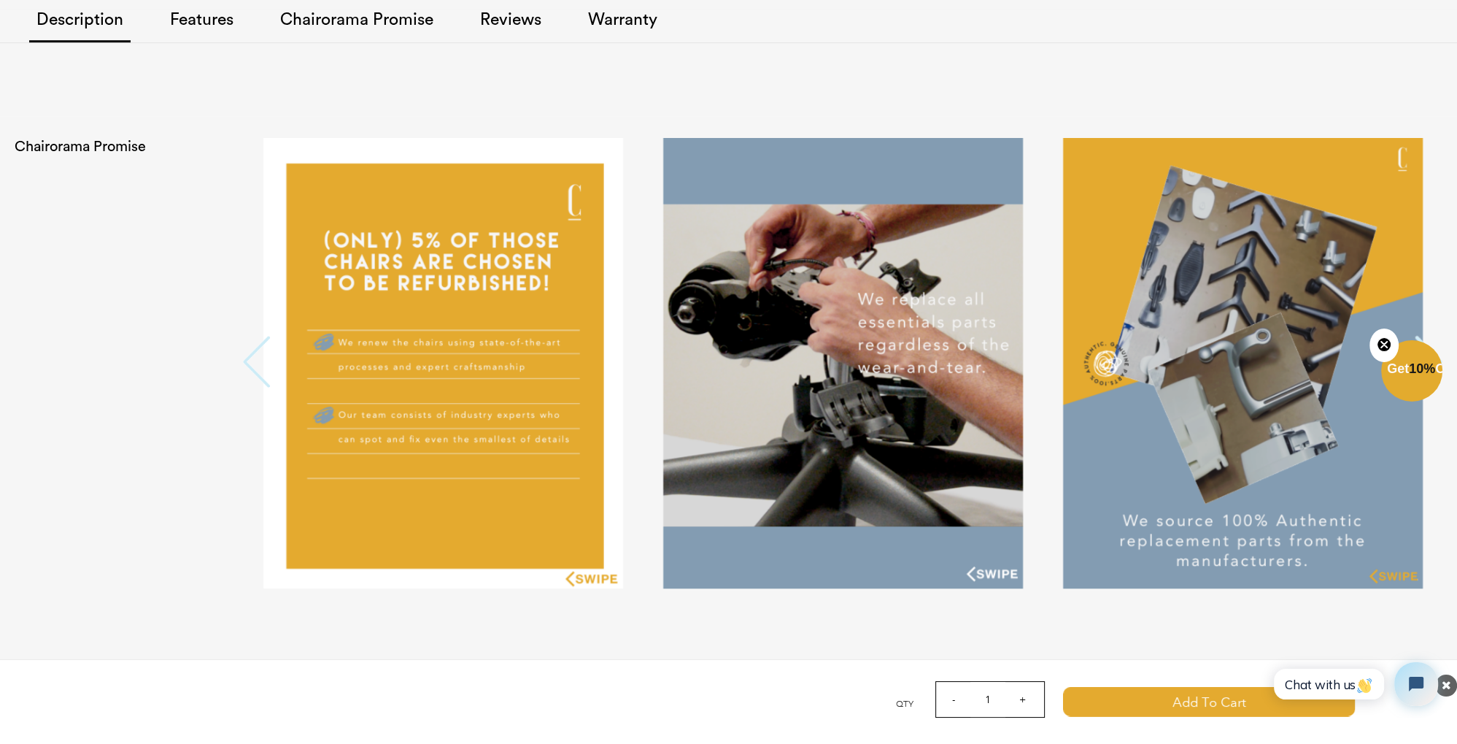
click at [1429, 336] on button "Next" at bounding box center [1428, 363] width 29 height 55
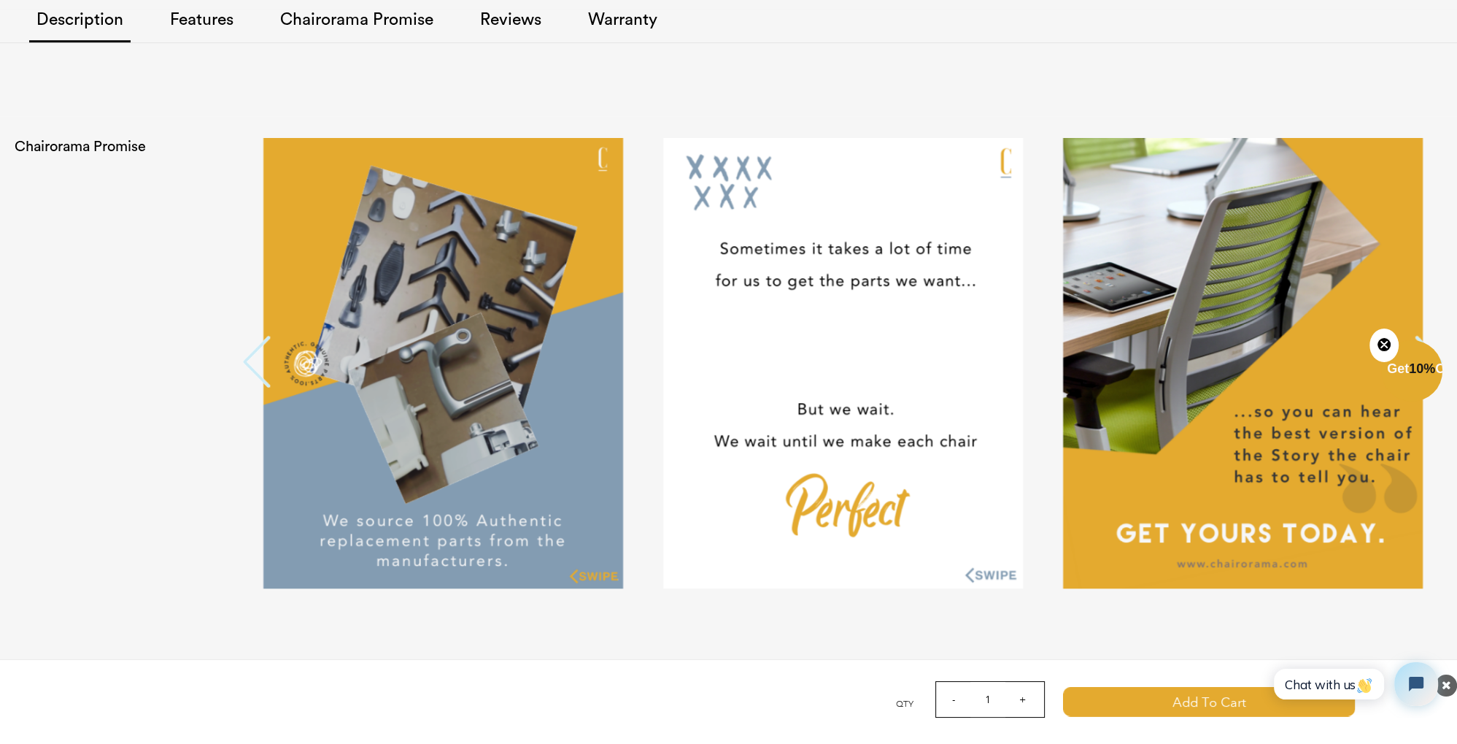
click at [1429, 336] on button "Next" at bounding box center [1428, 363] width 29 height 55
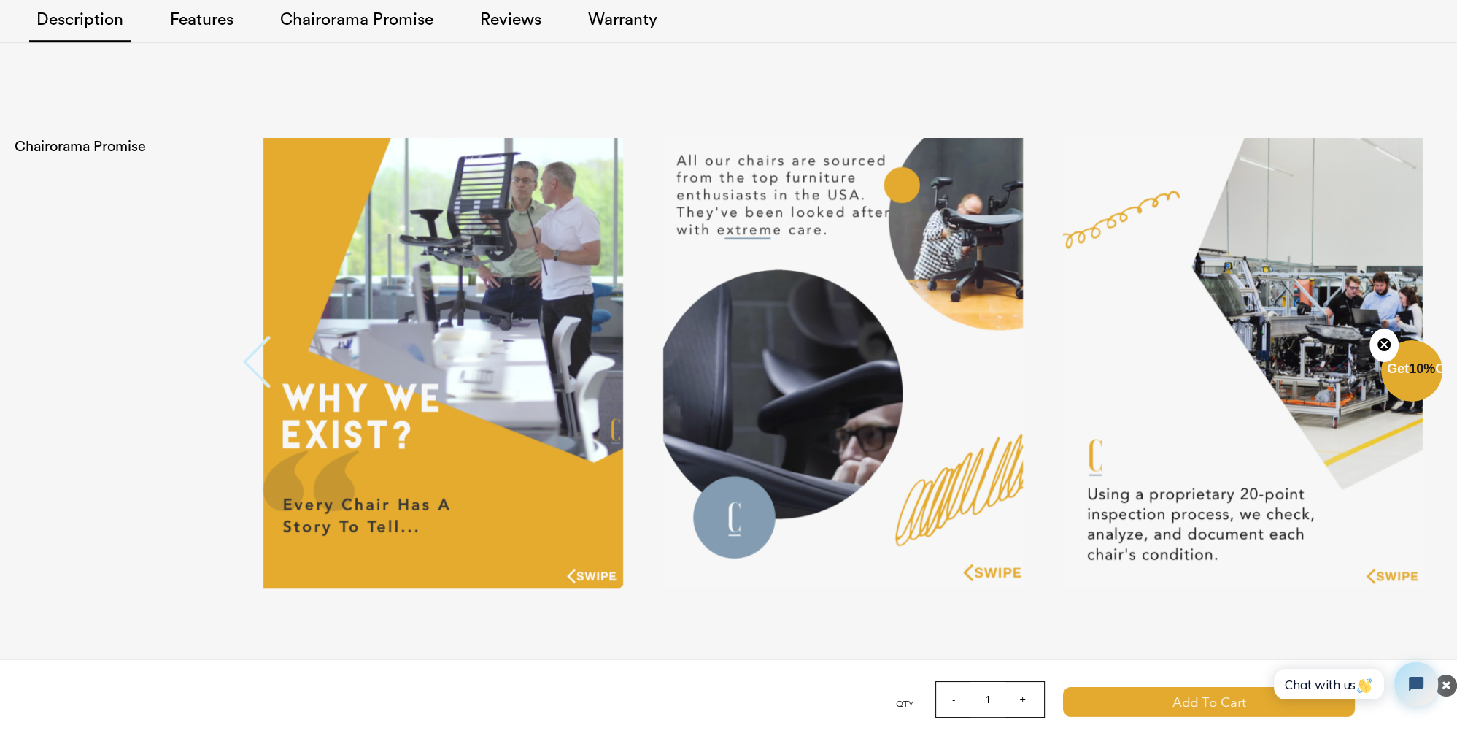
click at [261, 341] on button "Previous" at bounding box center [257, 363] width 29 height 55
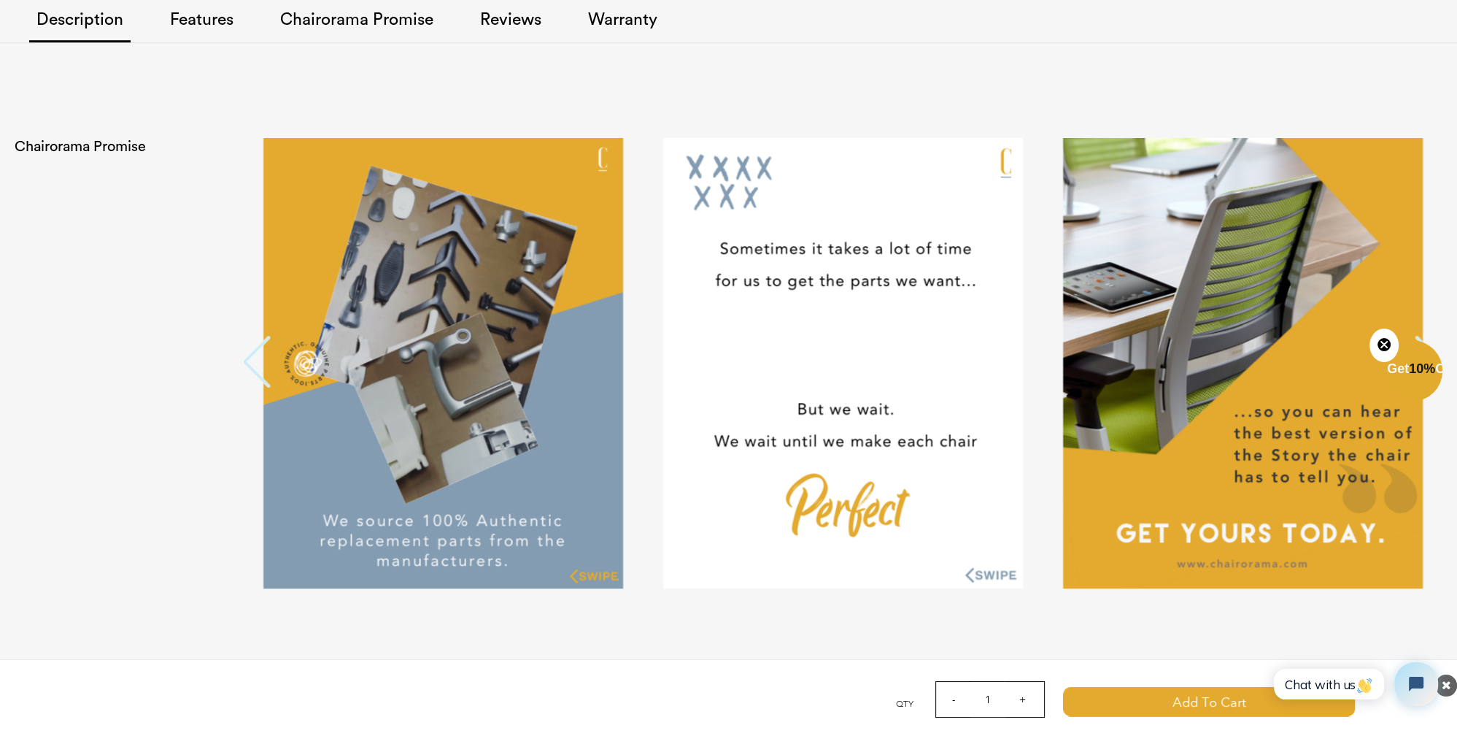
click at [1427, 336] on button "Next" at bounding box center [1428, 363] width 29 height 55
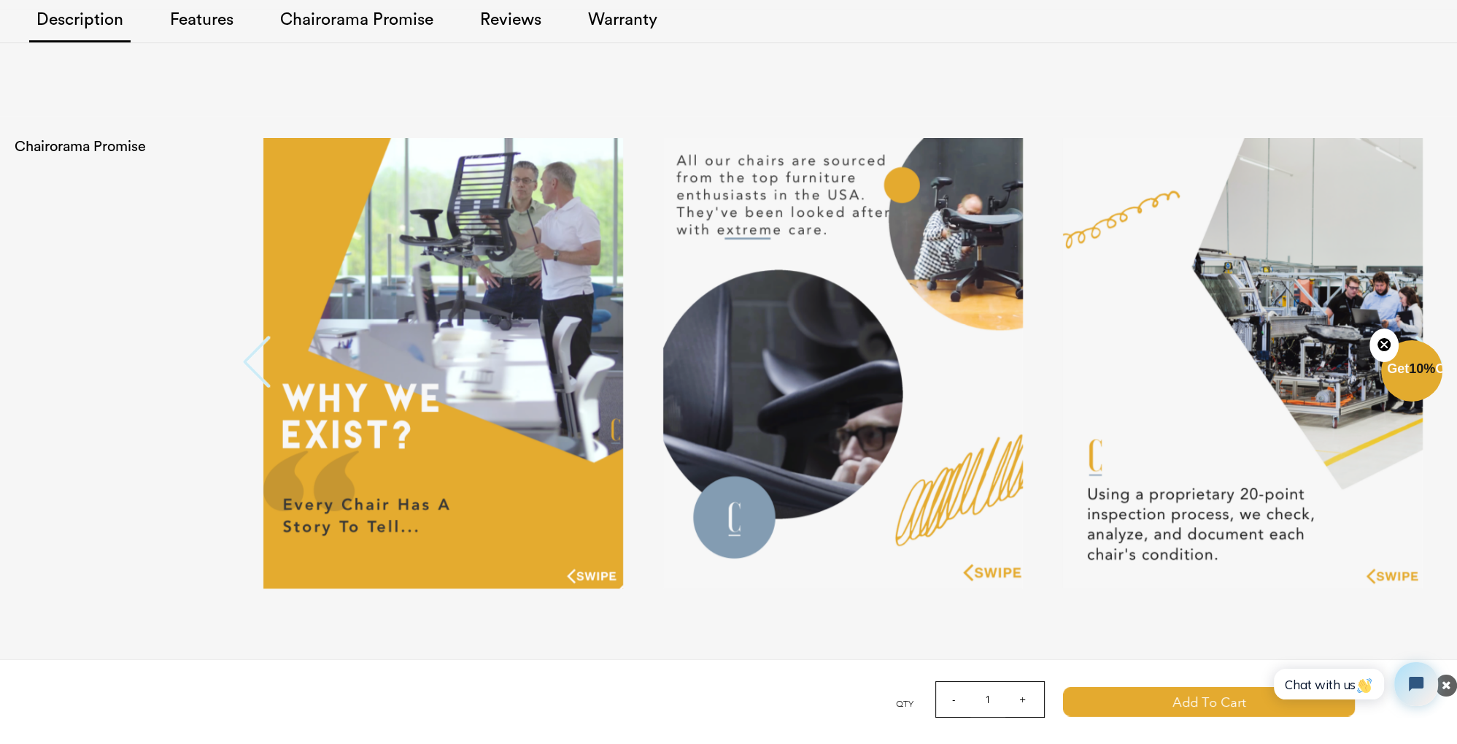
click at [1427, 336] on button "Next" at bounding box center [1428, 363] width 29 height 55
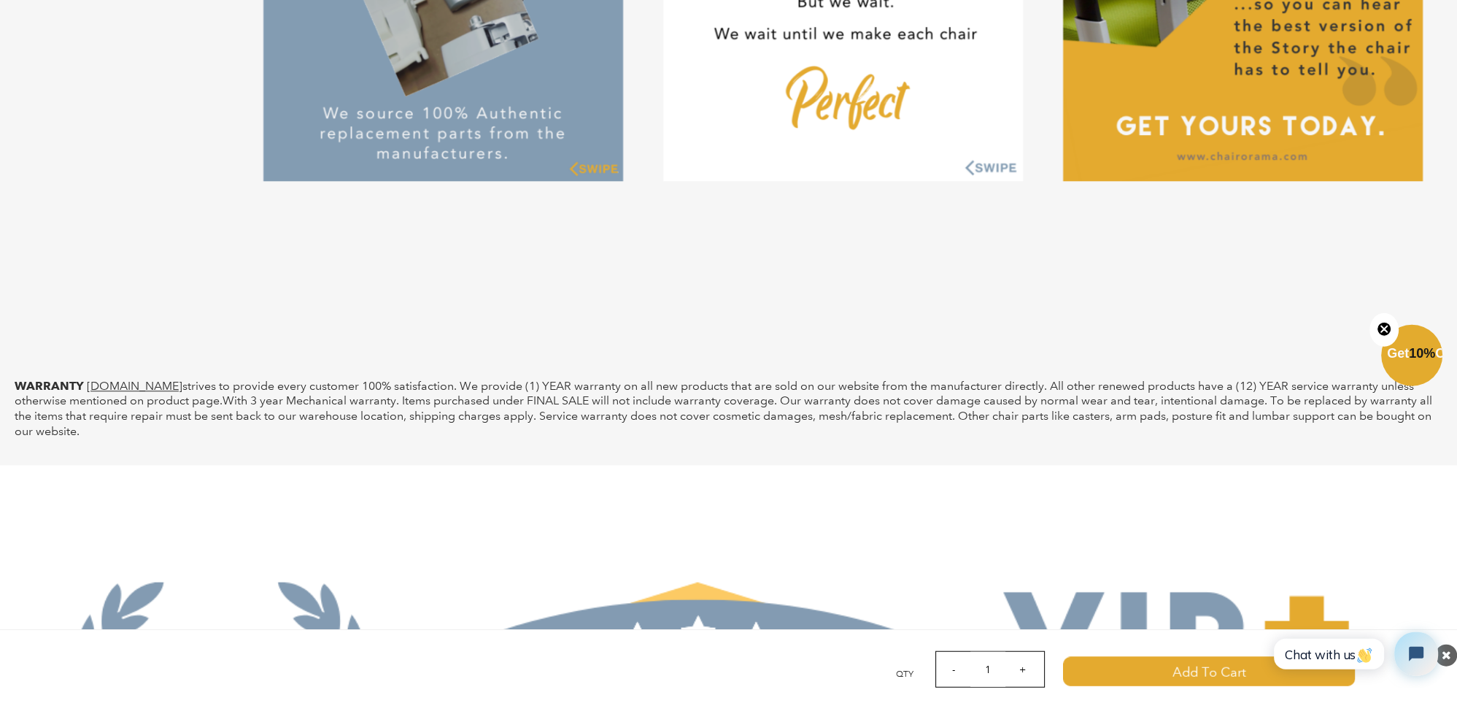
scroll to position [3952, 0]
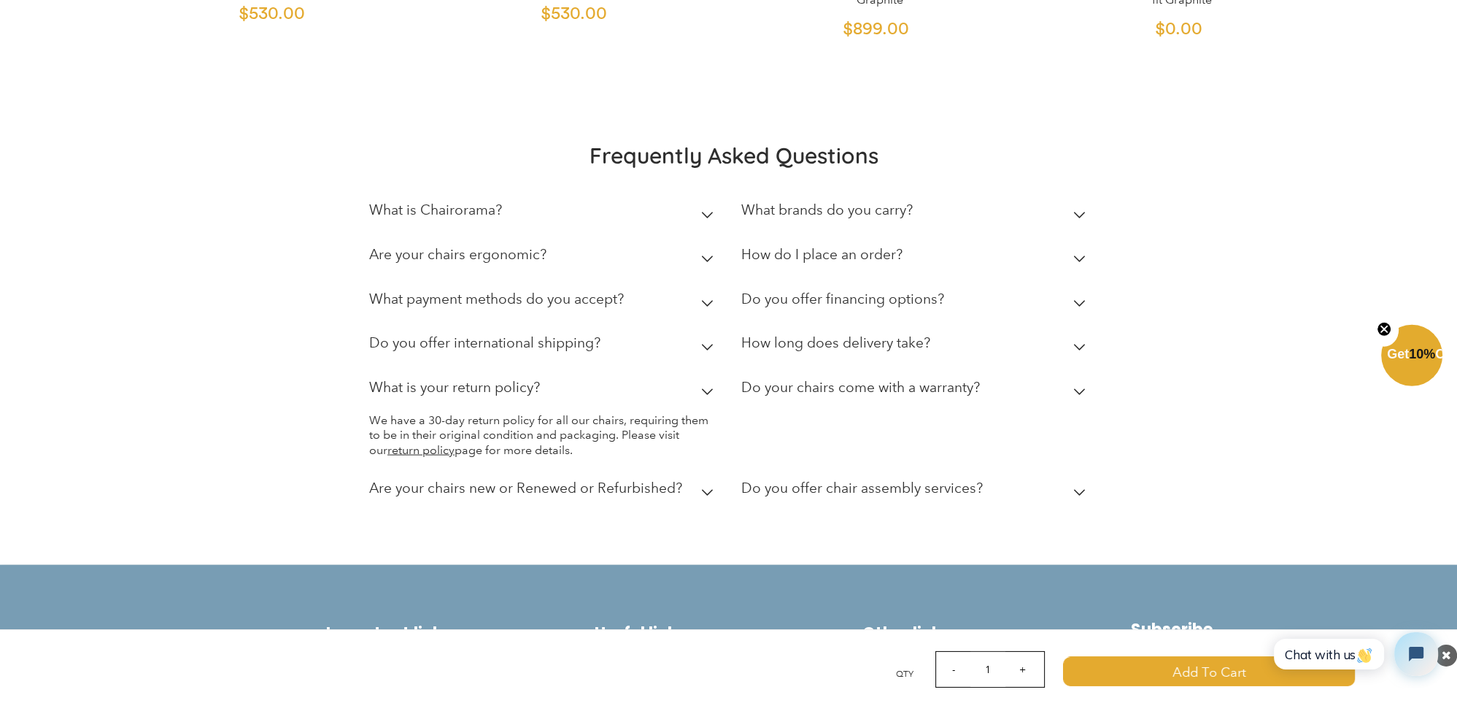
click at [323, 390] on div "Frequently Asked Questions What is Chairorama? Chairorama is your go-to destina…" at bounding box center [728, 327] width 971 height 371
click at [427, 379] on h2 "What is your return policy?" at bounding box center [454, 387] width 171 height 17
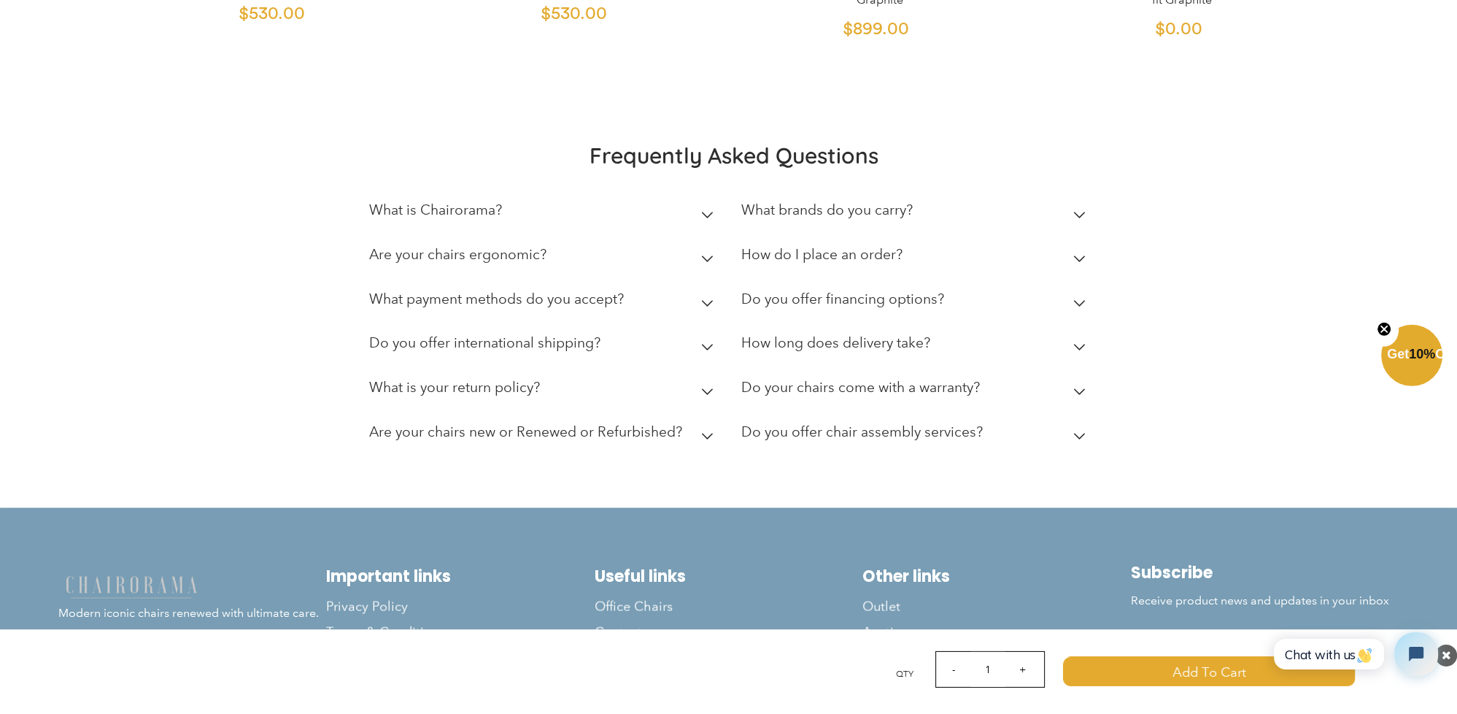
click at [880, 379] on h2 "Do your chairs come with a warranty?" at bounding box center [860, 387] width 239 height 17
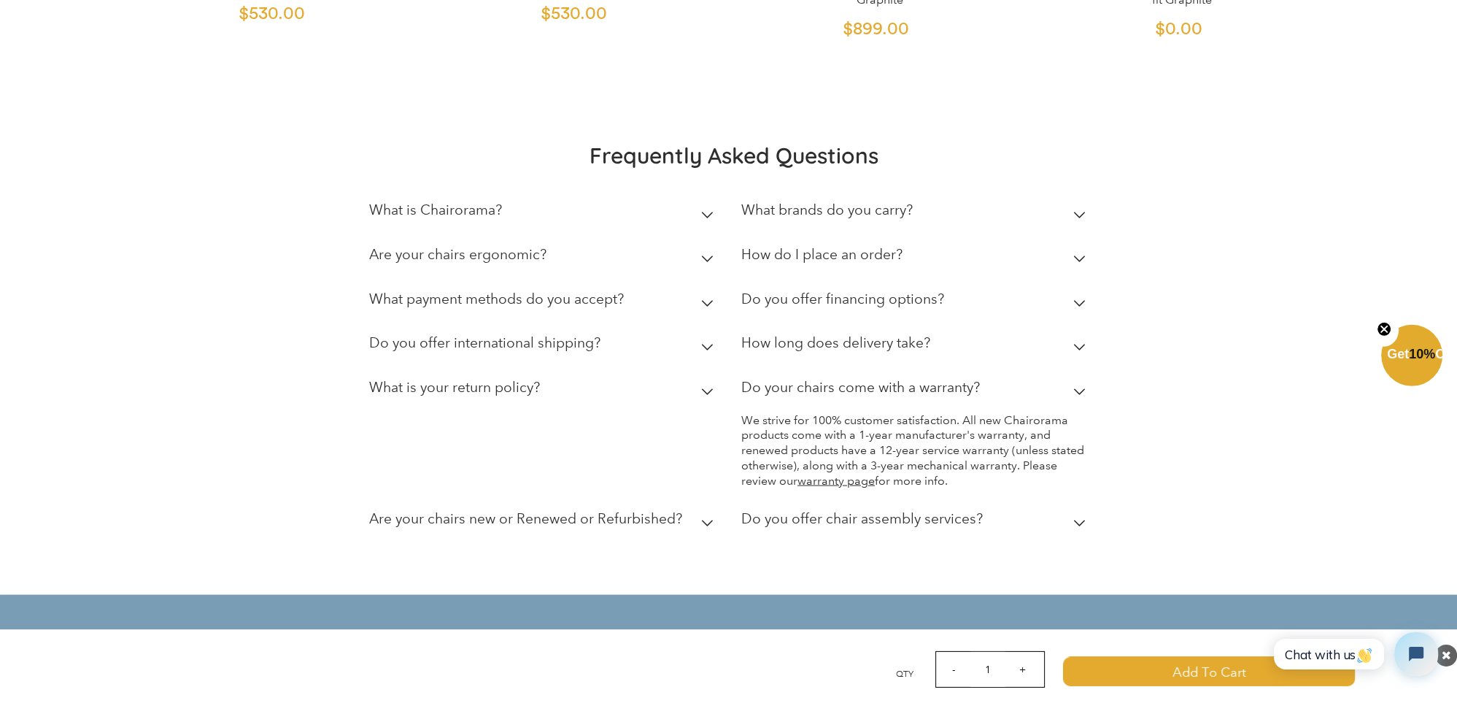
click at [880, 379] on h2 "Do your chairs come with a warranty?" at bounding box center [860, 387] width 239 height 17
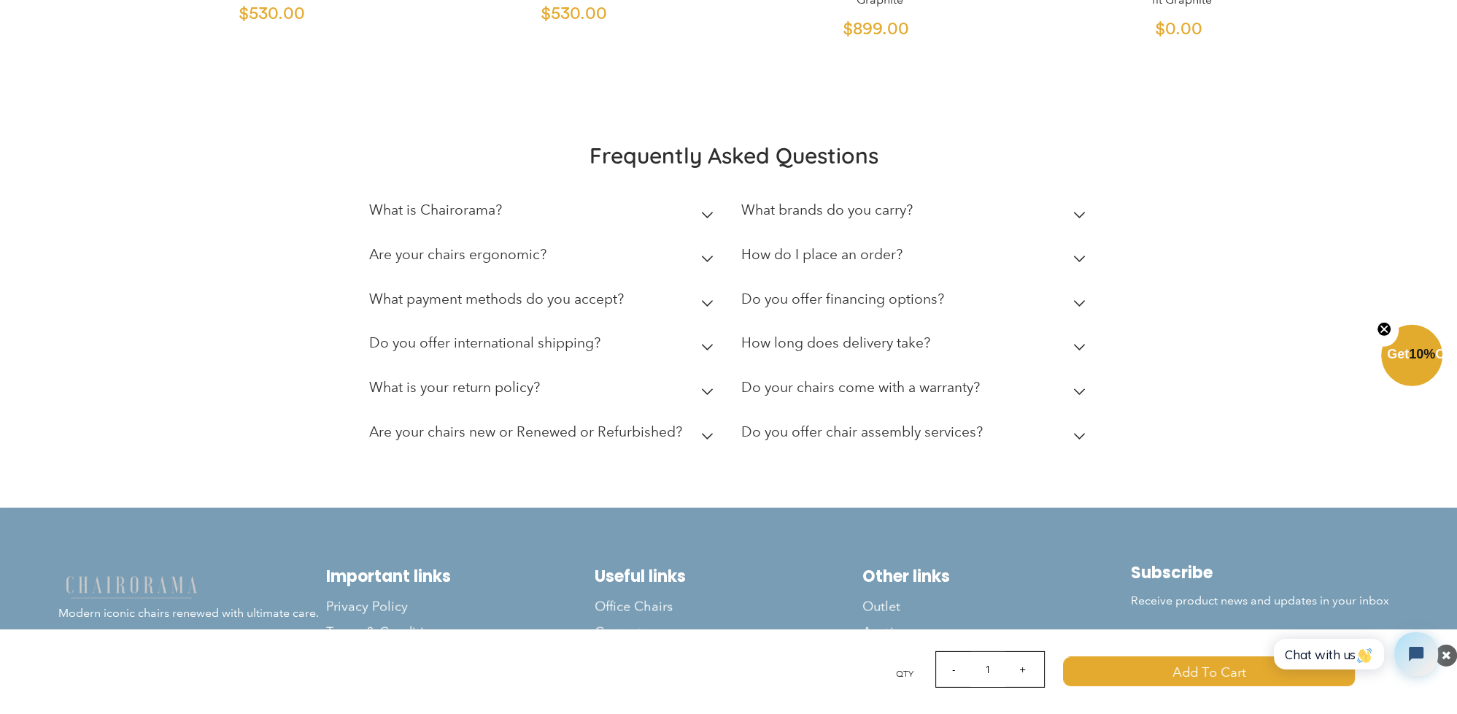
click at [831, 423] on div "Do you offer chair assembly services?" at bounding box center [862, 435] width 242 height 24
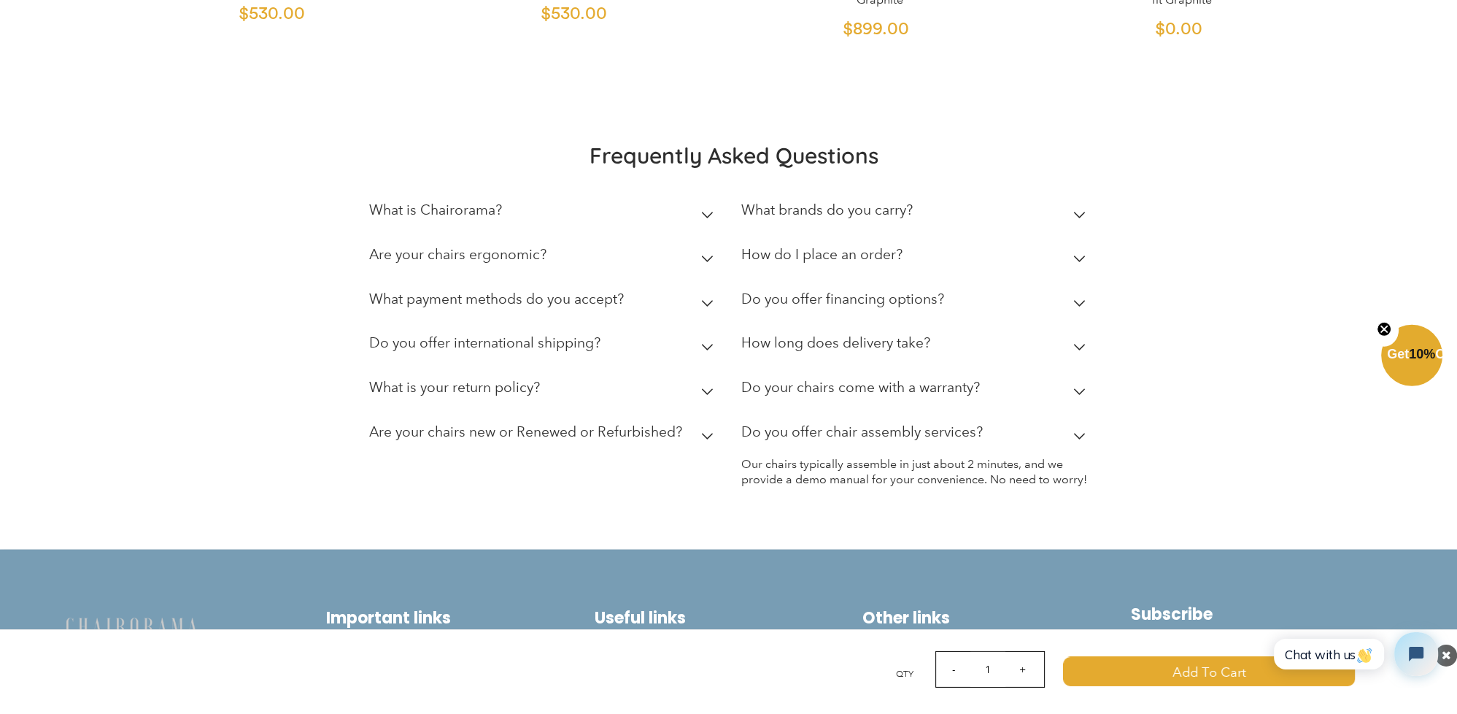
click at [831, 423] on h2 "Do you offer chair assembly services?" at bounding box center [862, 431] width 242 height 17
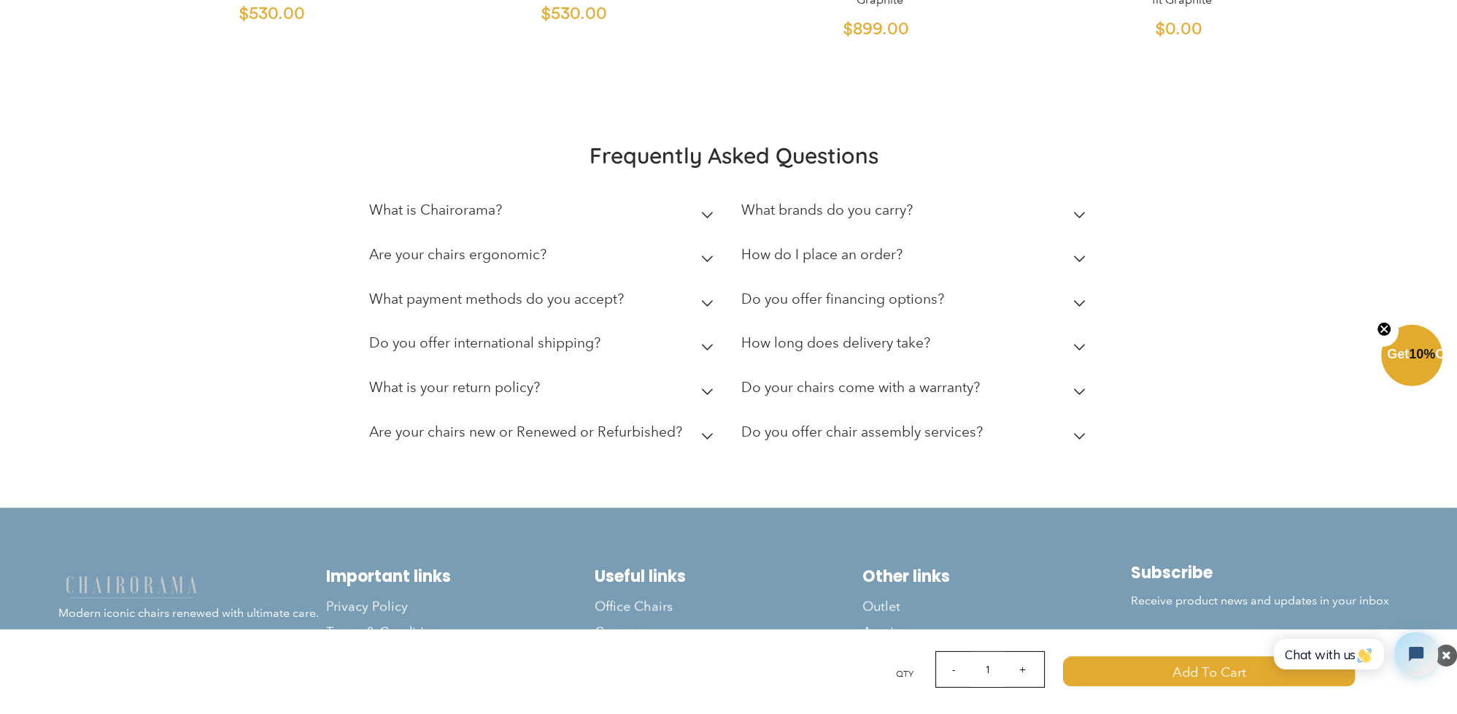
click at [814, 334] on h2 "How long does delivery take?" at bounding box center [835, 342] width 189 height 17
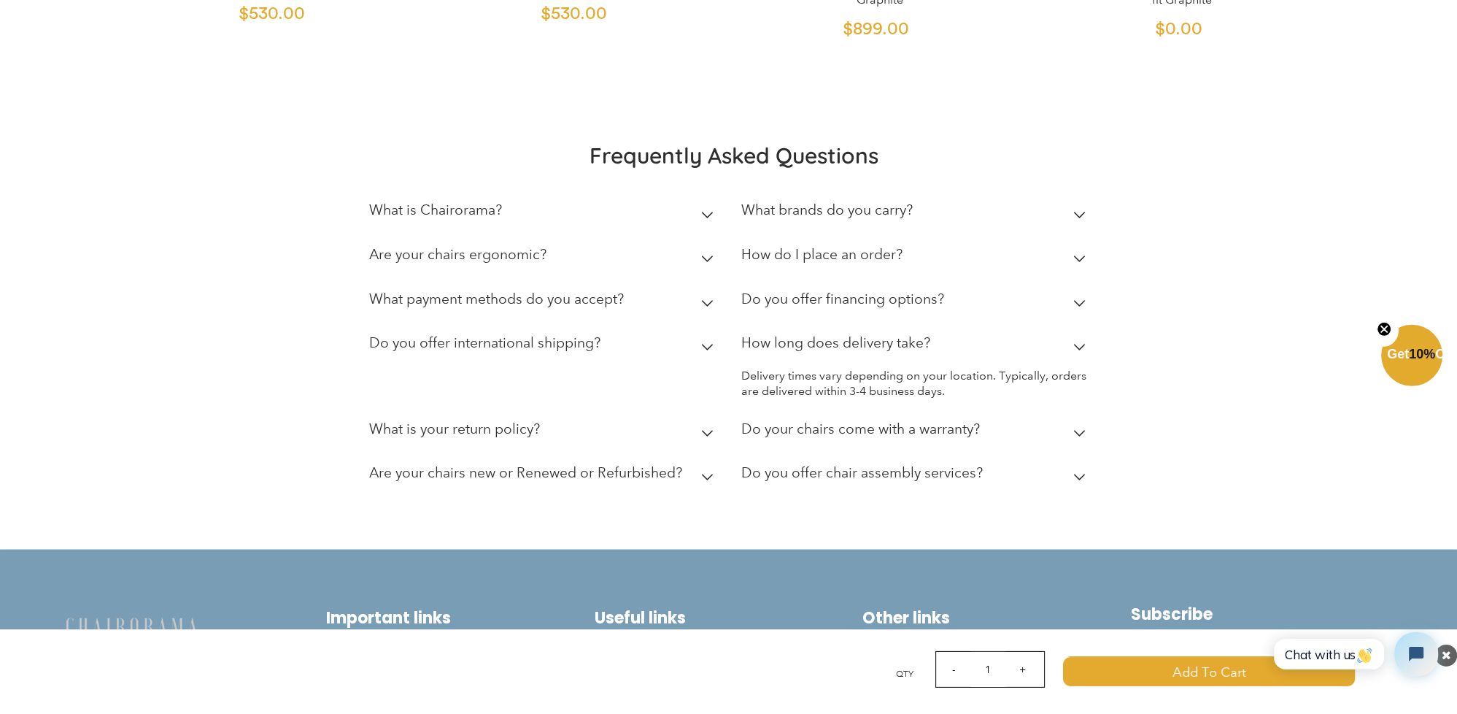
click at [814, 334] on h2 "How long does delivery take?" at bounding box center [835, 342] width 189 height 17
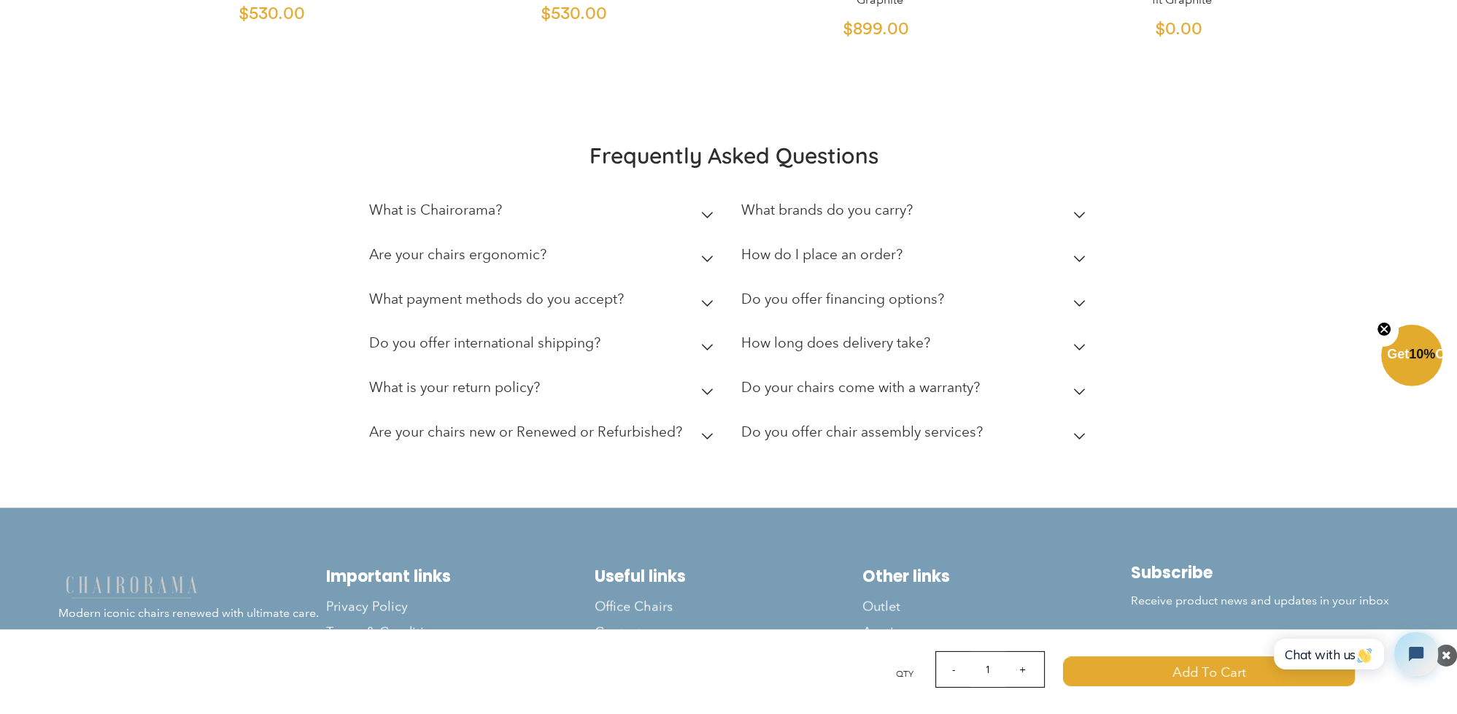
click at [504, 334] on h2 "Do you offer international shipping?" at bounding box center [484, 342] width 231 height 17
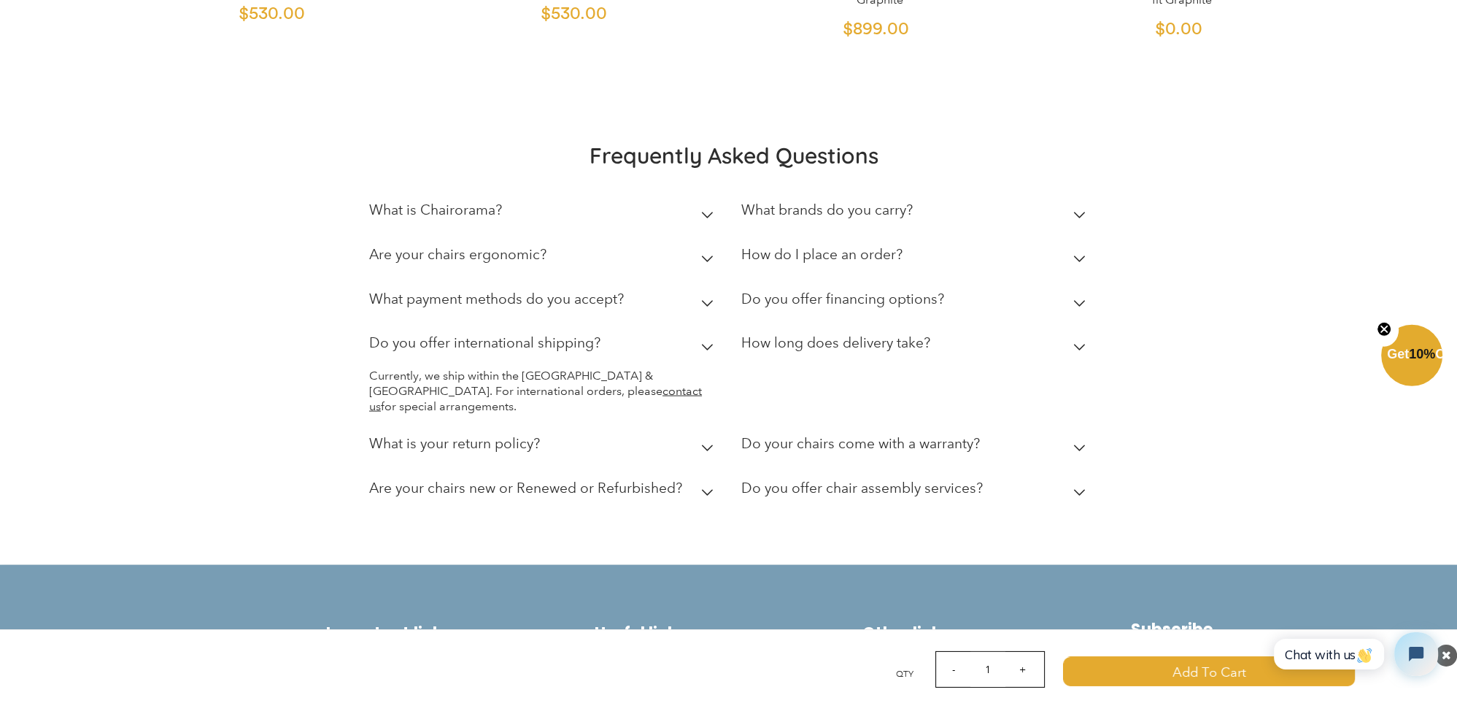
click at [504, 334] on h2 "Do you offer international shipping?" at bounding box center [484, 342] width 231 height 17
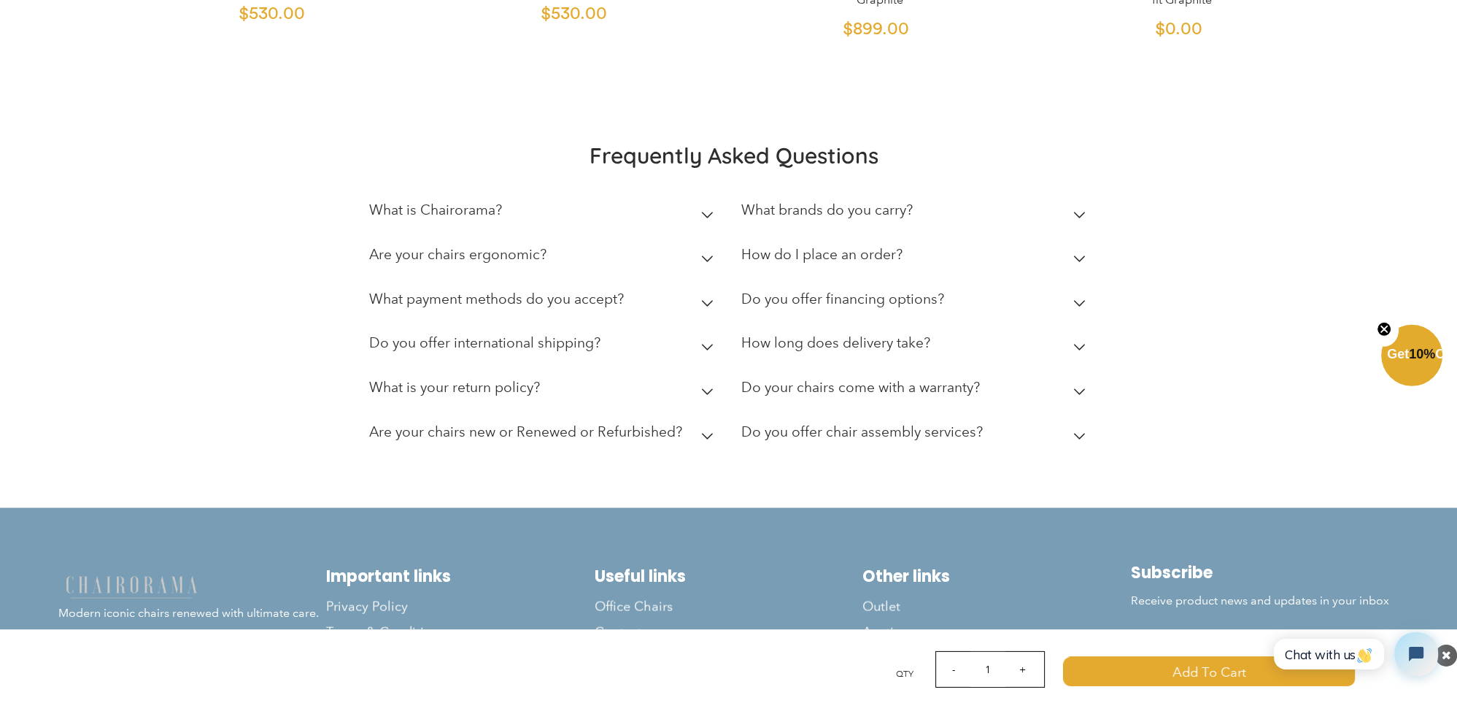
click at [568, 290] on h2 "What payment methods do you accept?" at bounding box center [496, 298] width 255 height 17
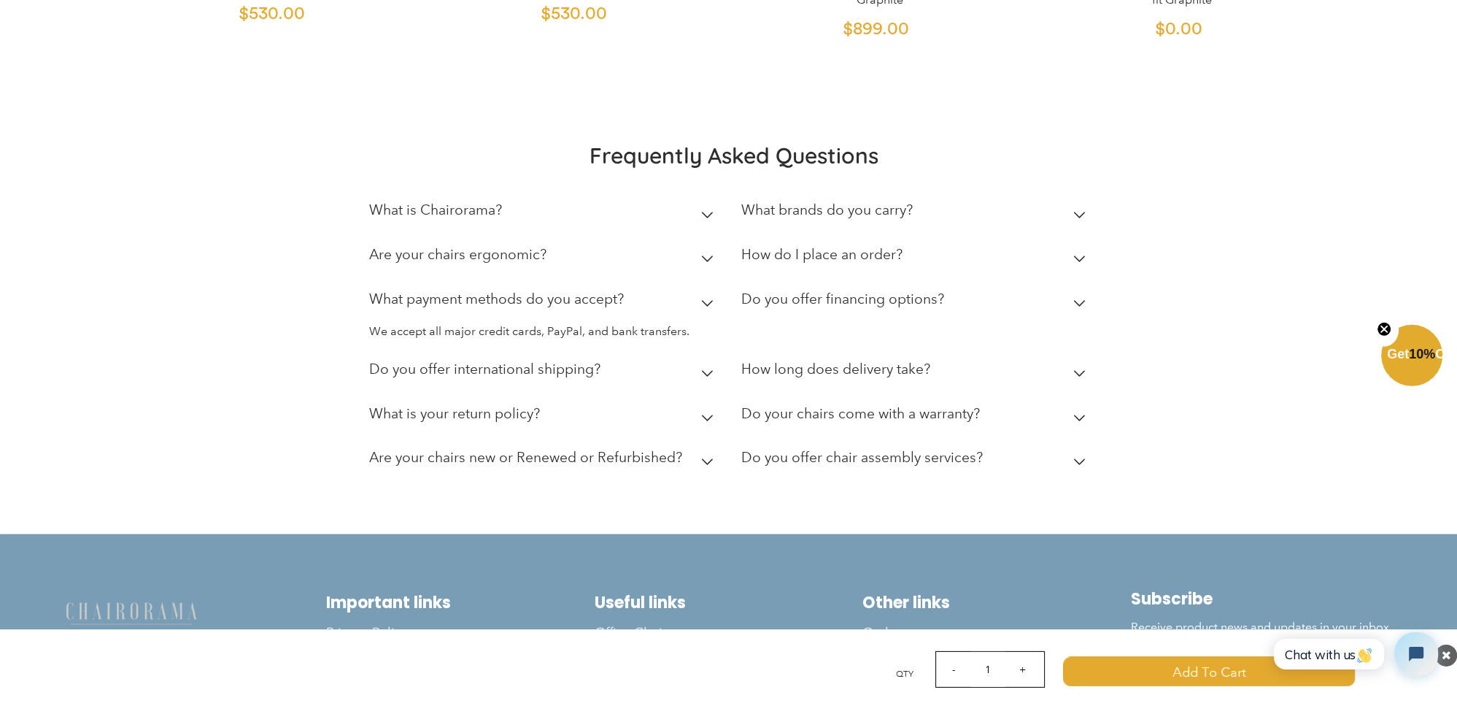
drag, startPoint x: 568, startPoint y: 272, endPoint x: 812, endPoint y: 274, distance: 244.5
click at [569, 290] on h2 "What payment methods do you accept?" at bounding box center [496, 298] width 255 height 17
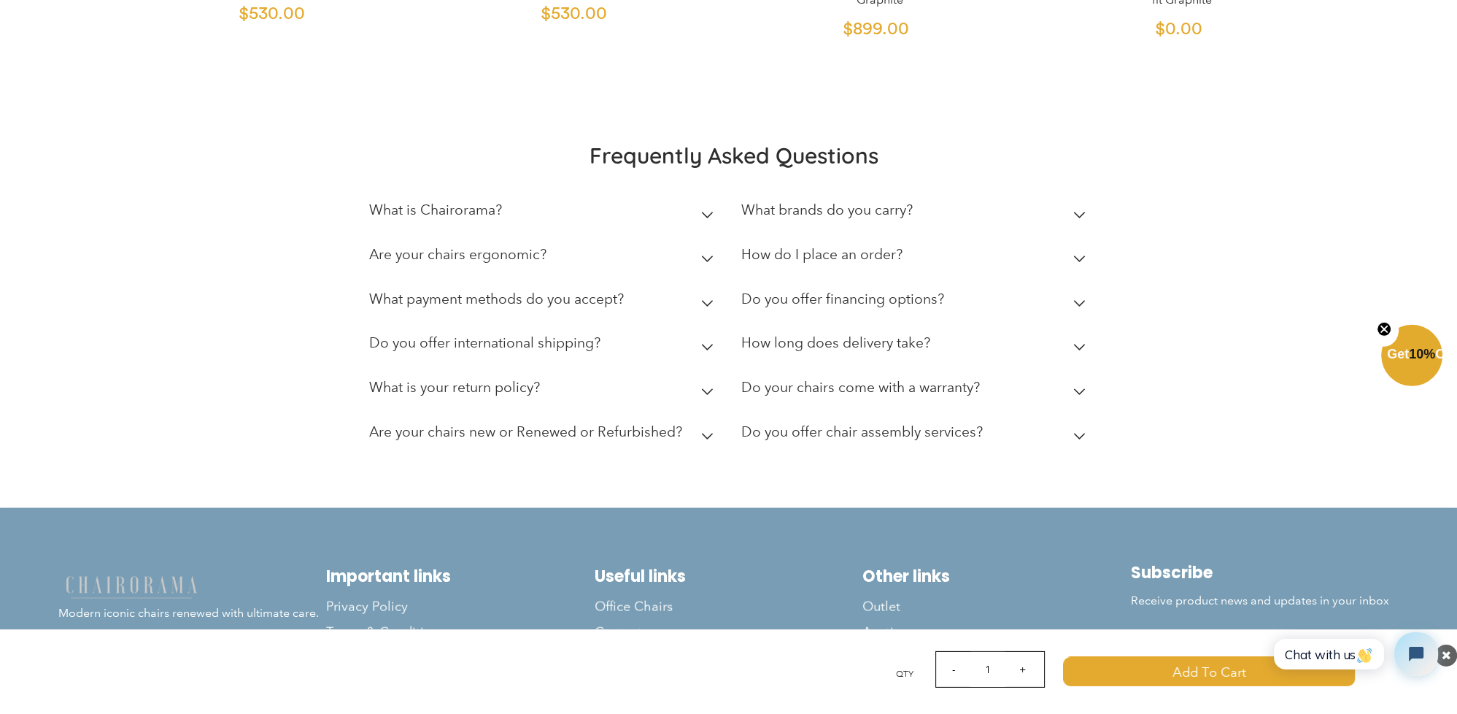
click at [830, 290] on h2 "Do you offer financing options?" at bounding box center [842, 298] width 203 height 17
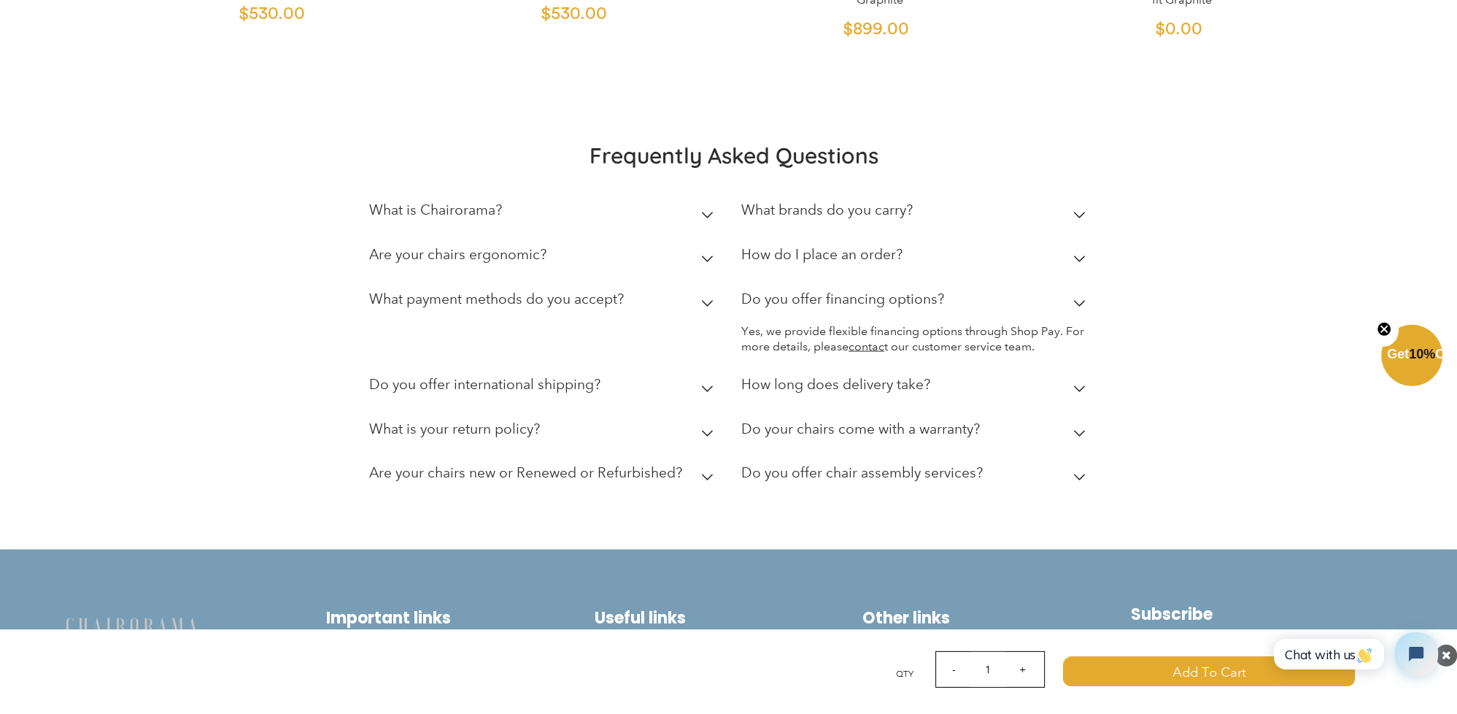
click at [824, 290] on h2 "Do you offer financing options?" at bounding box center [842, 298] width 203 height 17
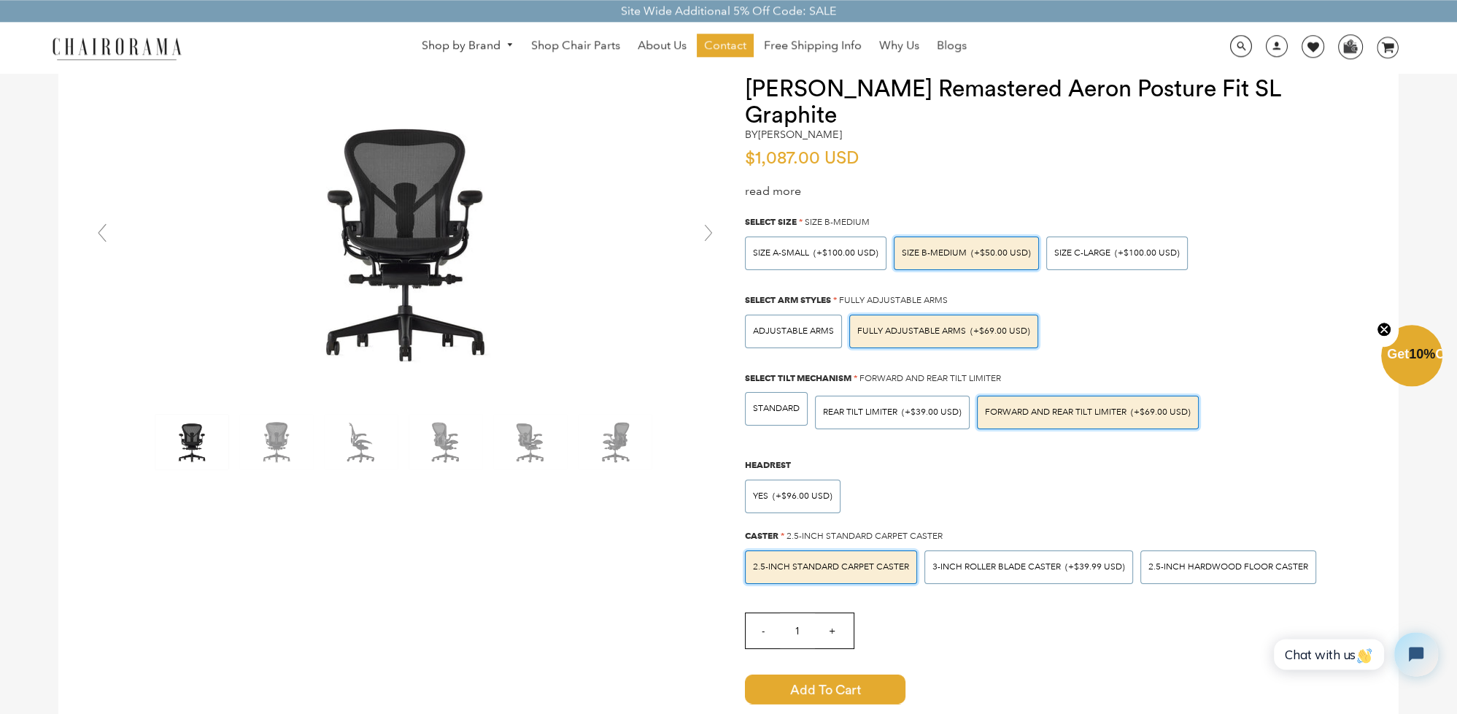
scroll to position [0, 0]
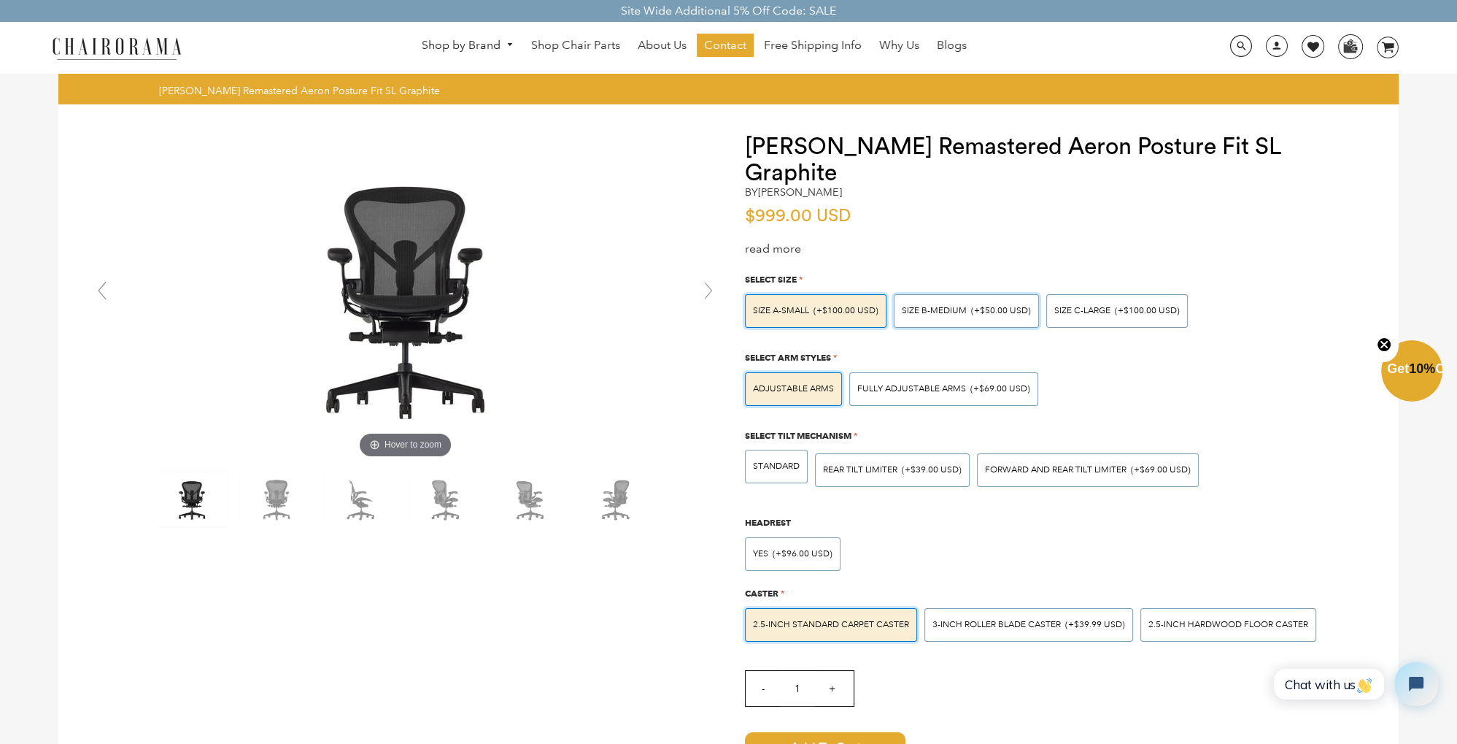
click at [949, 294] on div "SIZE B-MEDIUM (+$50.00 USD)" at bounding box center [966, 311] width 145 height 34
click at [0, 0] on input "SIZE B-MEDIUM (+$50.00 USD)" at bounding box center [0, 0] width 0 height 0
click at [868, 294] on div "SIZE A-SMALL (+$100.00 USD)" at bounding box center [816, 311] width 142 height 34
click at [0, 0] on input "SIZE A-SMALL (+$100.00 USD)" at bounding box center [0, 0] width 0 height 0
click at [953, 305] on span "SIZE B-MEDIUM" at bounding box center [934, 310] width 65 height 11
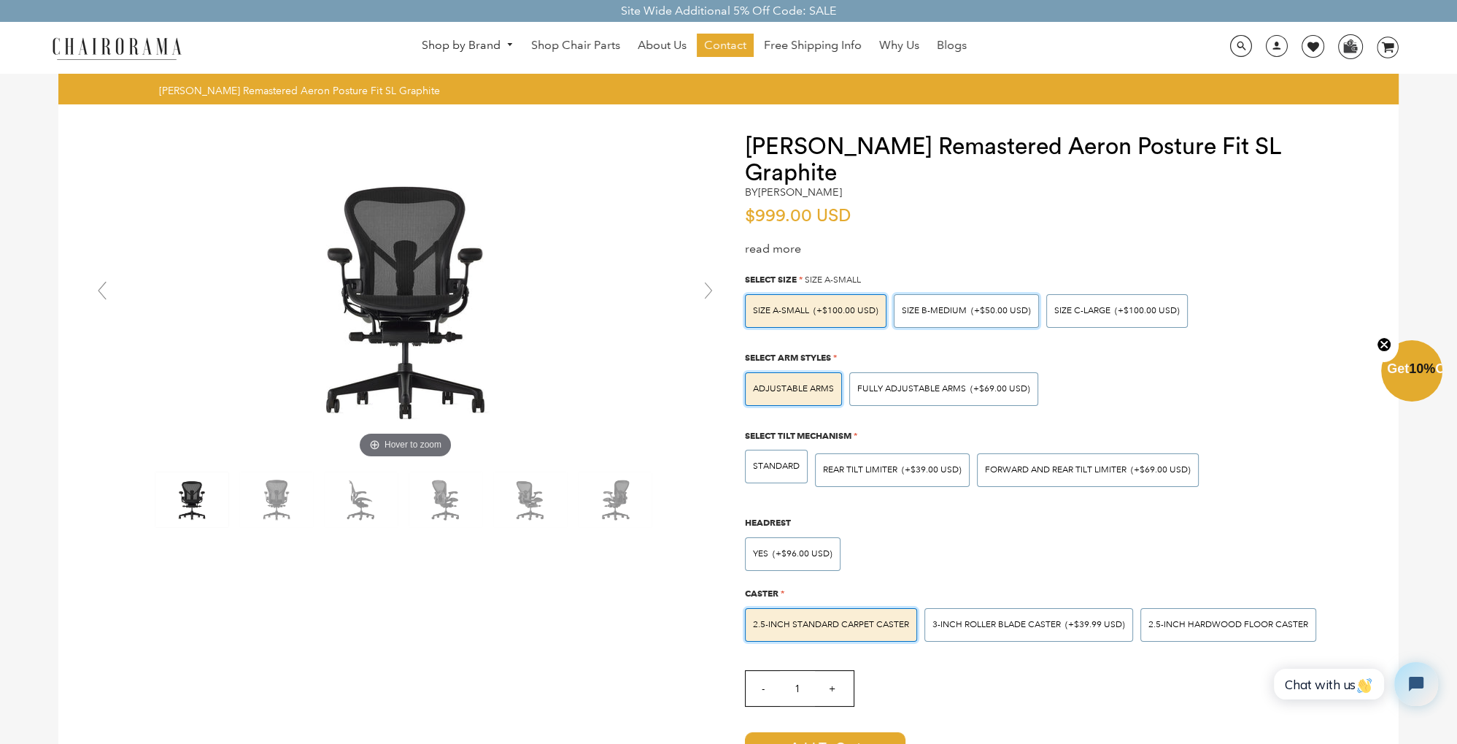
click at [0, 0] on input "SIZE B-MEDIUM (+$50.00 USD)" at bounding box center [0, 0] width 0 height 0
click at [830, 294] on div "SIZE A-SMALL (+$100.00 USD)" at bounding box center [816, 311] width 142 height 34
click at [0, 0] on input "SIZE A-SMALL (+$100.00 USD)" at bounding box center [0, 0] width 0 height 0
click at [962, 294] on div "SIZE B-MEDIUM (+$50.00 USD)" at bounding box center [966, 311] width 145 height 34
click at [0, 0] on input "SIZE B-MEDIUM (+$50.00 USD)" at bounding box center [0, 0] width 0 height 0
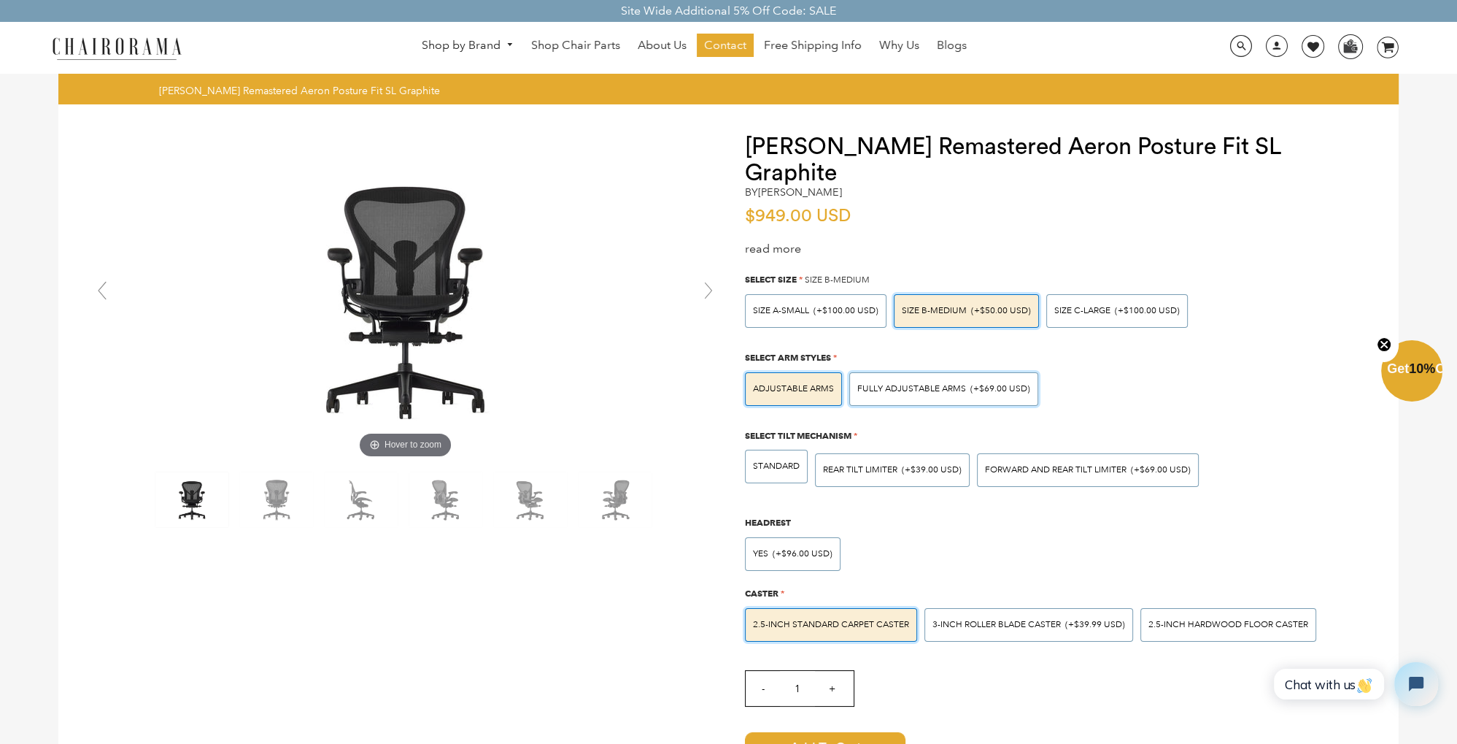
click at [936, 372] on div "Fully Adjustable Arms (+$69.00 USD)" at bounding box center [943, 389] width 189 height 34
click at [0, 0] on input "Fully Adjustable Arms (+$69.00 USD)" at bounding box center [0, 0] width 0 height 0
click at [1057, 464] on span "FORWARD AND REAR TILT LIMITER" at bounding box center [1056, 469] width 142 height 11
click at [0, 0] on input "FORWARD AND REAR TILT LIMITER (+$69.00 USD)" at bounding box center [0, 0] width 0 height 0
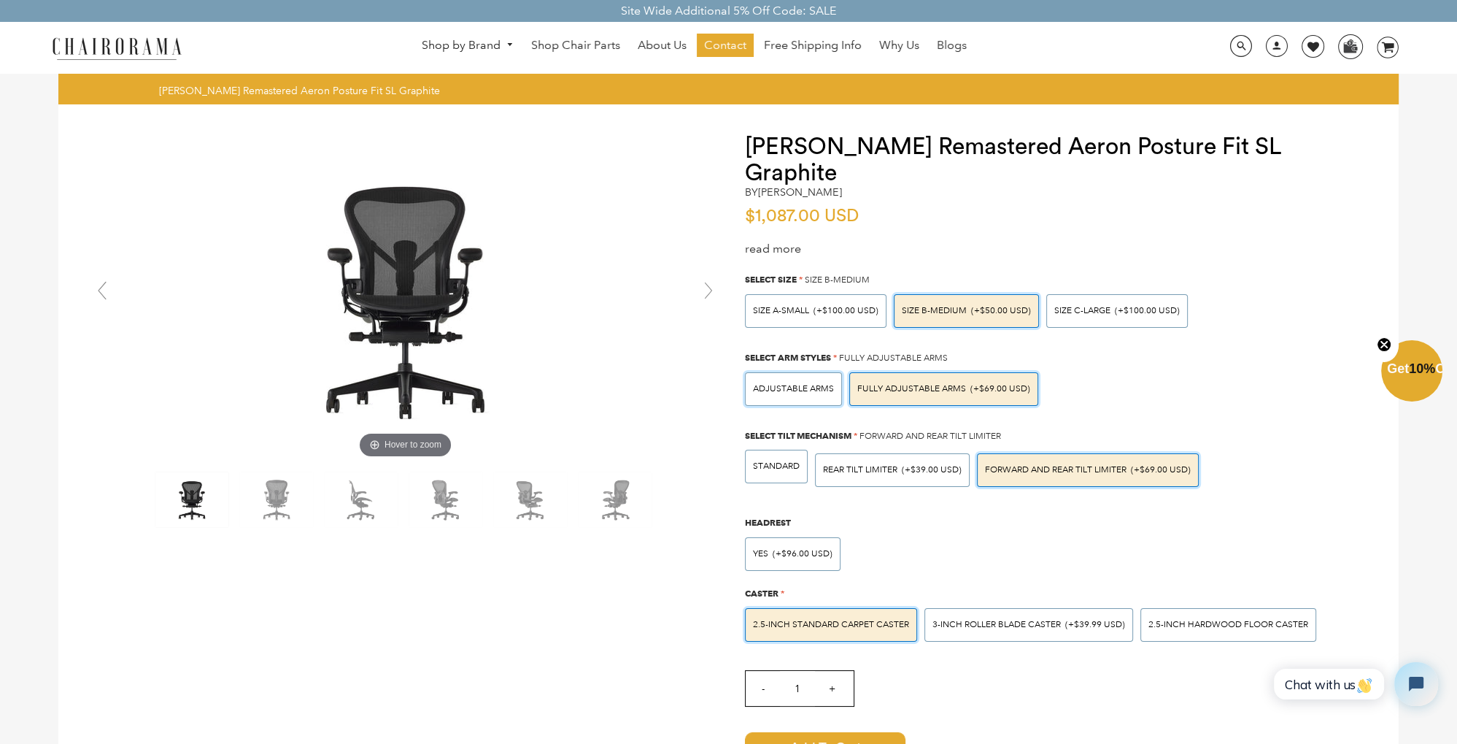
click at [801, 383] on span "Adjustable Arms" at bounding box center [793, 388] width 81 height 11
click at [0, 0] on input "Adjustable Arms" at bounding box center [0, 0] width 0 height 0
click at [776, 460] on span "STANDARD" at bounding box center [776, 465] width 47 height 11
click at [0, 0] on input "STANDARD" at bounding box center [0, 0] width 0 height 0
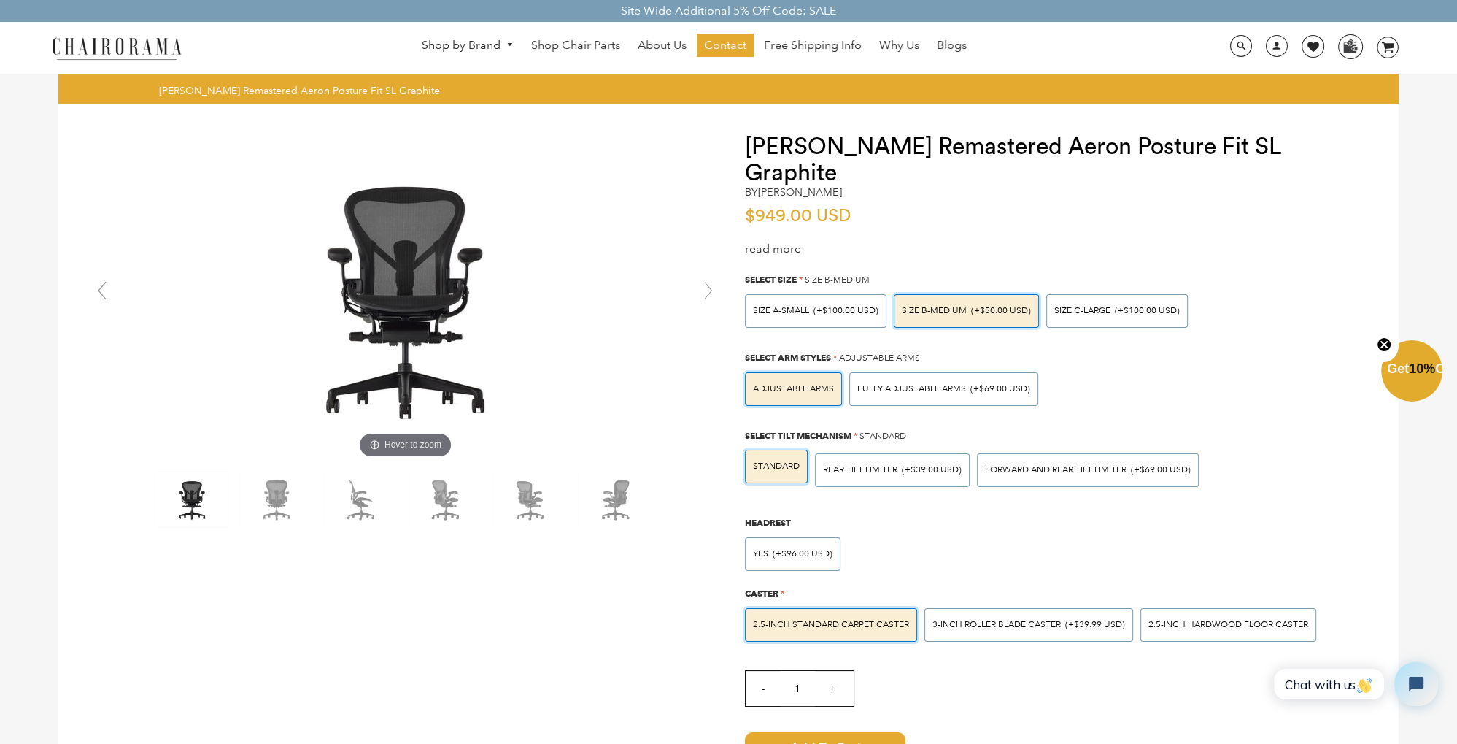
click at [839, 608] on div "2.5-inch Standard Carpet Caster" at bounding box center [831, 625] width 172 height 34
click at [0, 0] on input "2.5-inch Standard Carpet Caster" at bounding box center [0, 0] width 0 height 0
click at [840, 619] on span "2.5-inch Standard Carpet Caster" at bounding box center [831, 624] width 156 height 11
click at [0, 0] on input "2.5-inch Standard Carpet Caster" at bounding box center [0, 0] width 0 height 0
click at [1202, 619] on span "2.5-inch Hardwood Floor Caster" at bounding box center [1229, 624] width 160 height 11
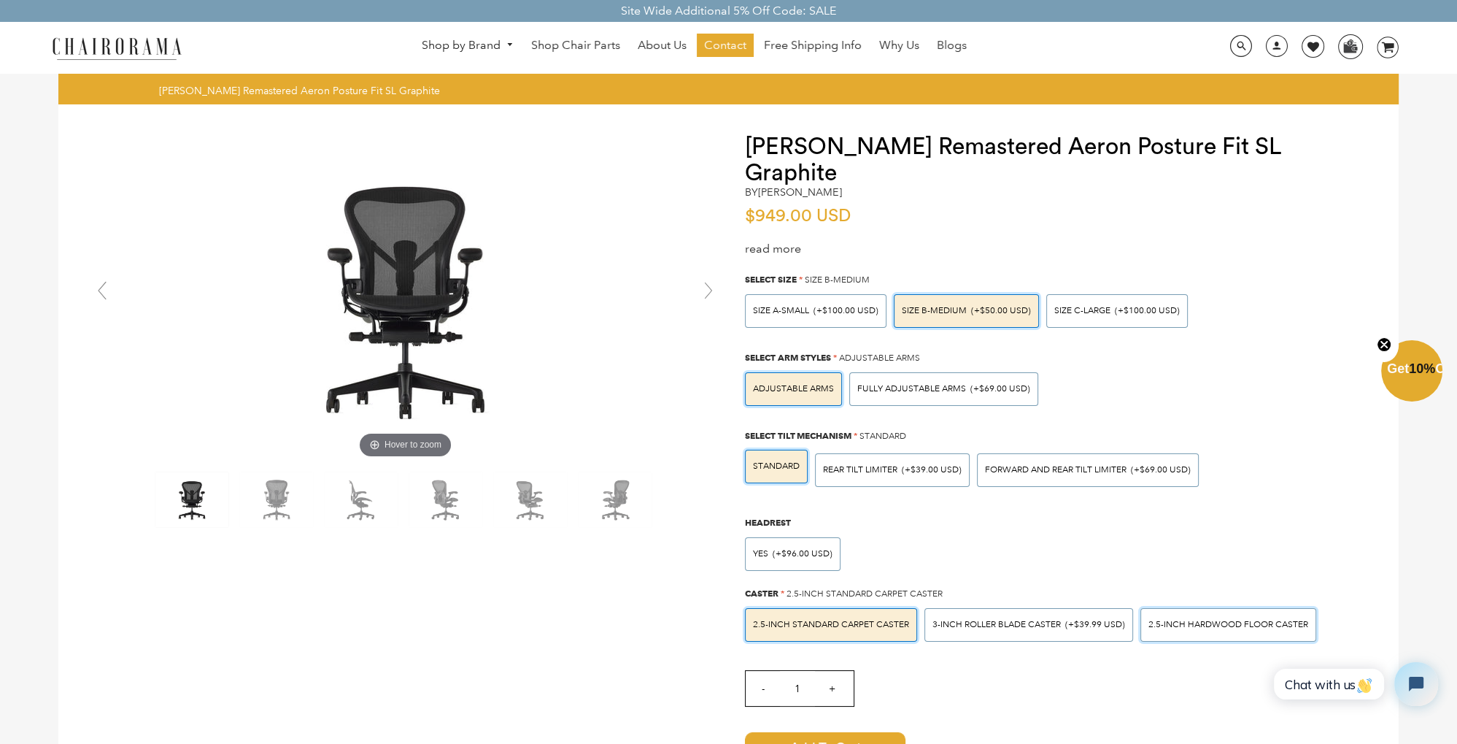
click at [0, 0] on input "2.5-inch Hardwood Floor Caster" at bounding box center [0, 0] width 0 height 0
click at [868, 619] on span "2.5-inch Standard Carpet Caster" at bounding box center [831, 624] width 156 height 11
click at [0, 0] on input "2.5-inch Standard Carpet Caster" at bounding box center [0, 0] width 0 height 0
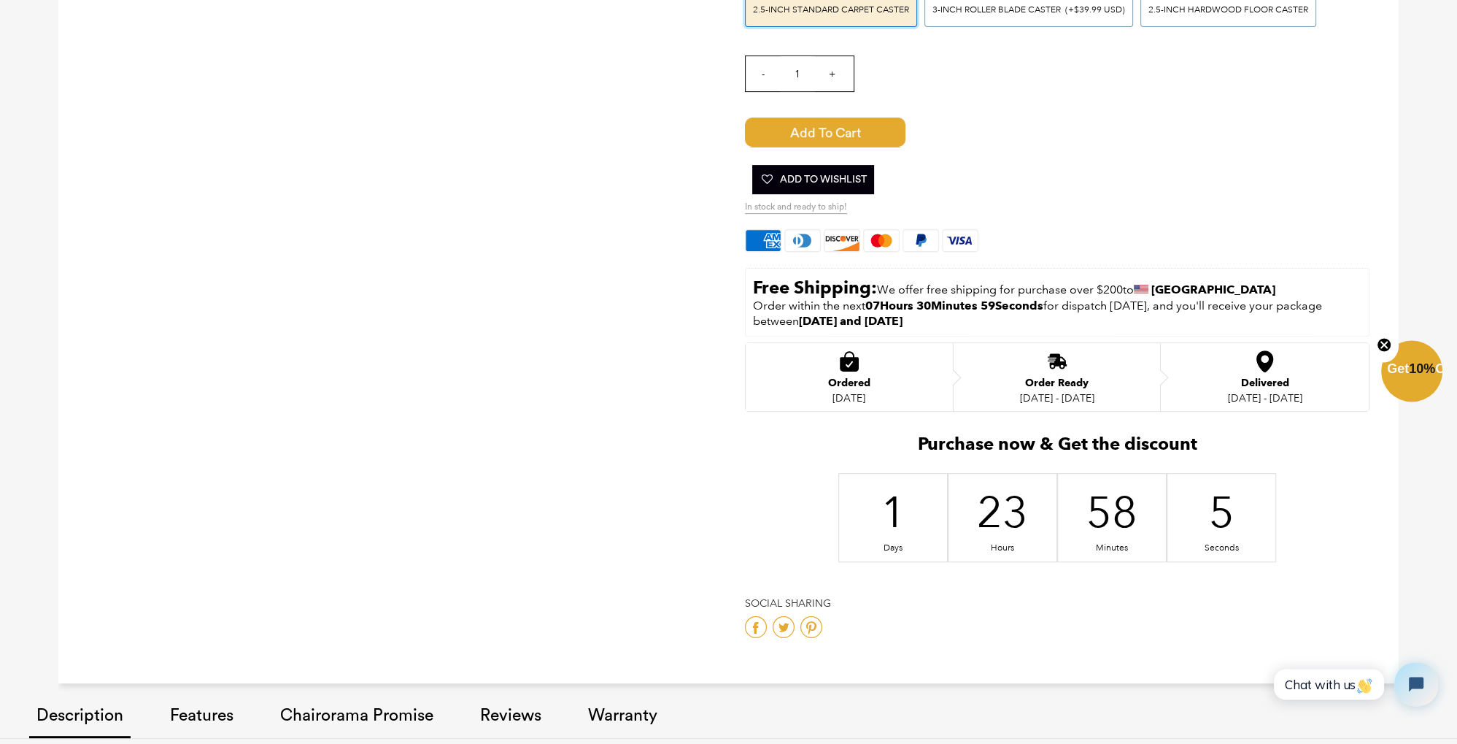
scroll to position [616, 0]
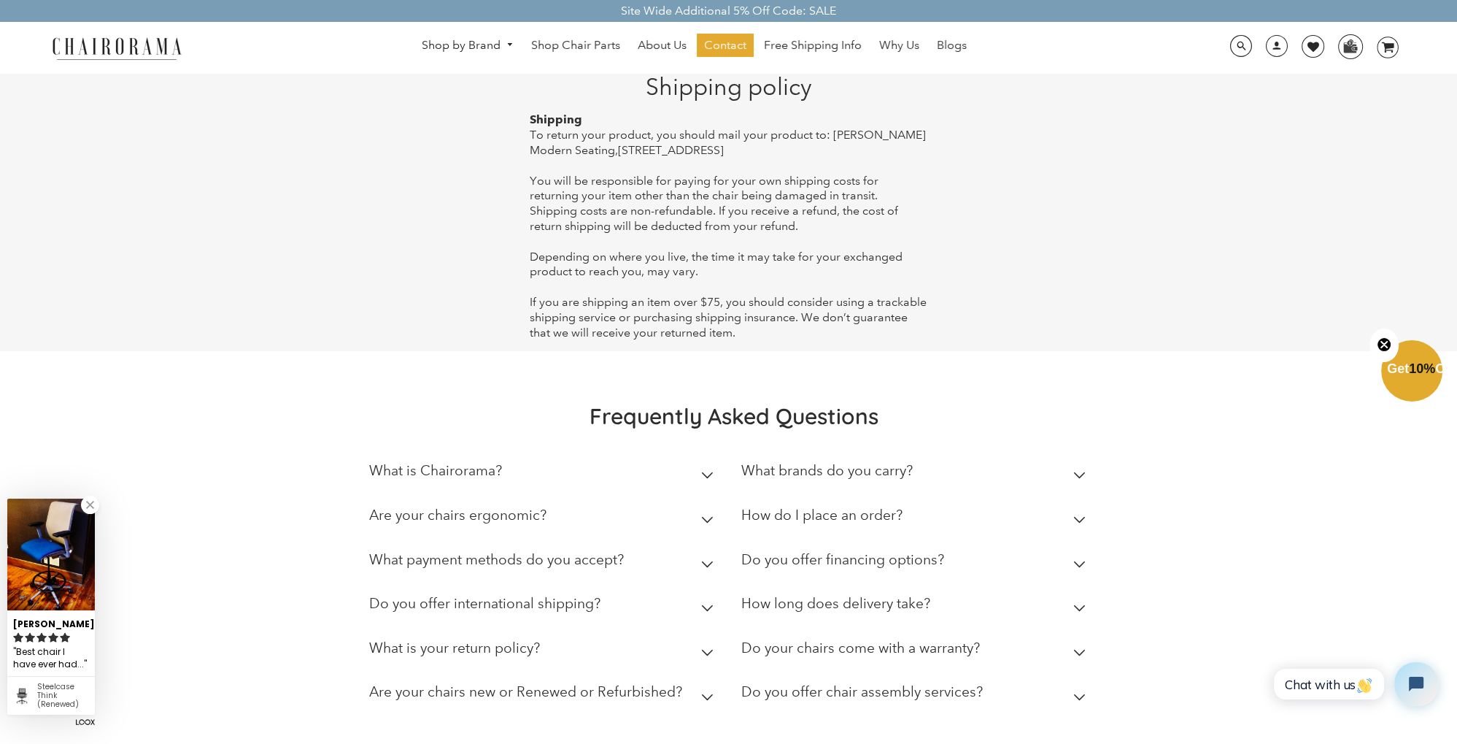
click at [88, 504] on link at bounding box center [90, 505] width 18 height 18
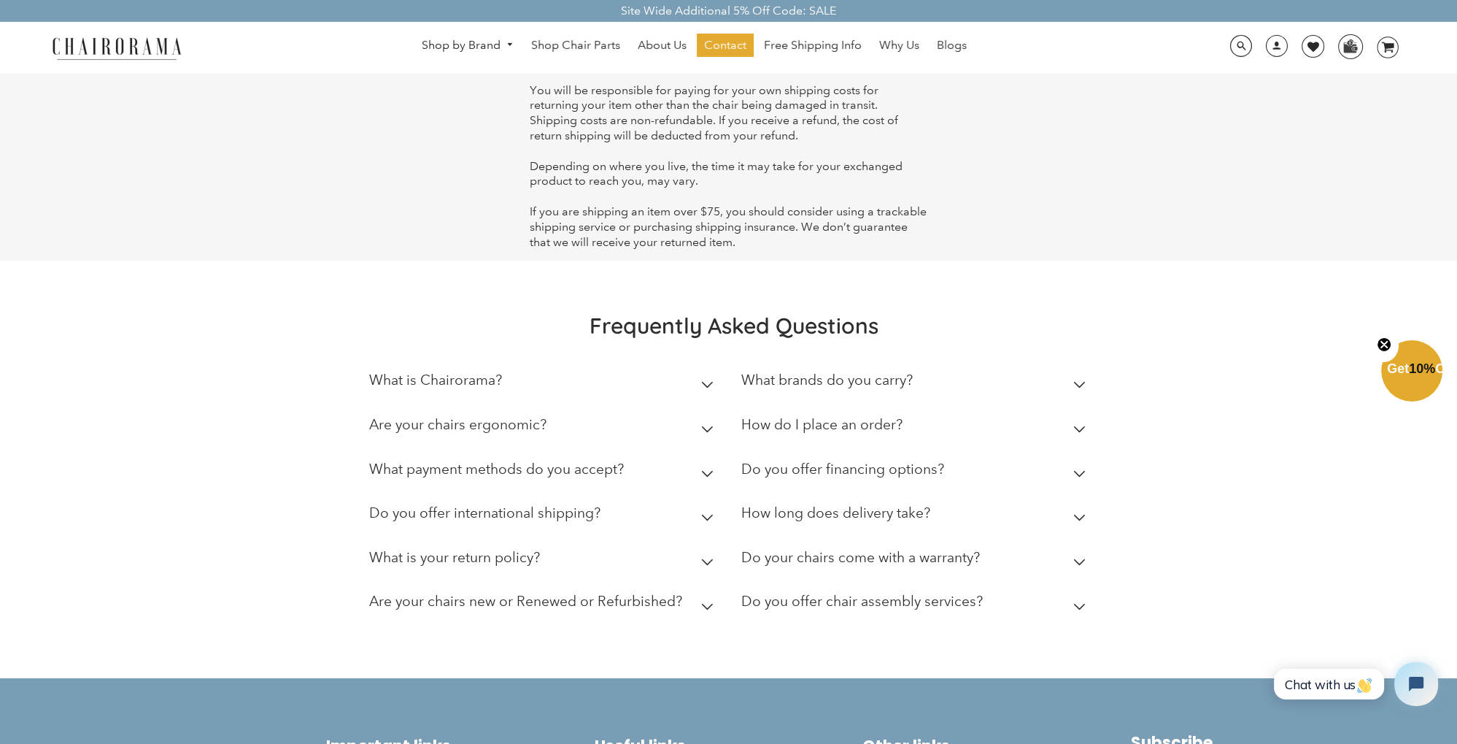
scroll to position [154, 0]
